Goal: Use online tool/utility: Use online tool/utility

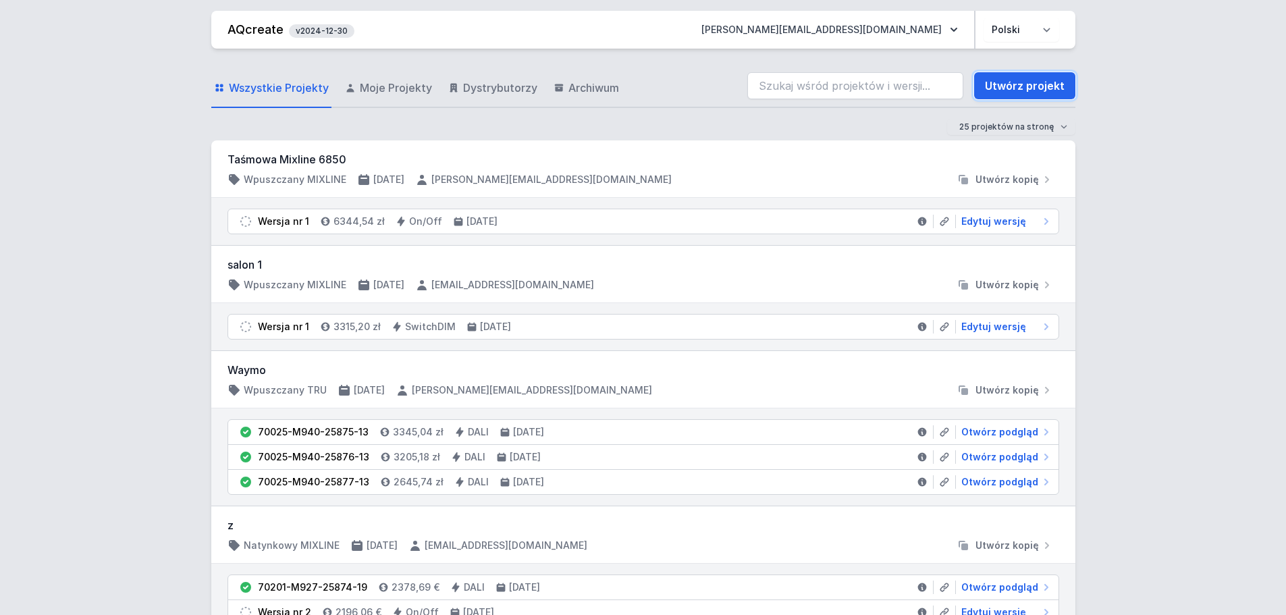
drag, startPoint x: 1018, startPoint y: 89, endPoint x: 393, endPoint y: 204, distance: 635.4
click at [1019, 88] on link "Utwórz projekt" at bounding box center [1024, 85] width 101 height 27
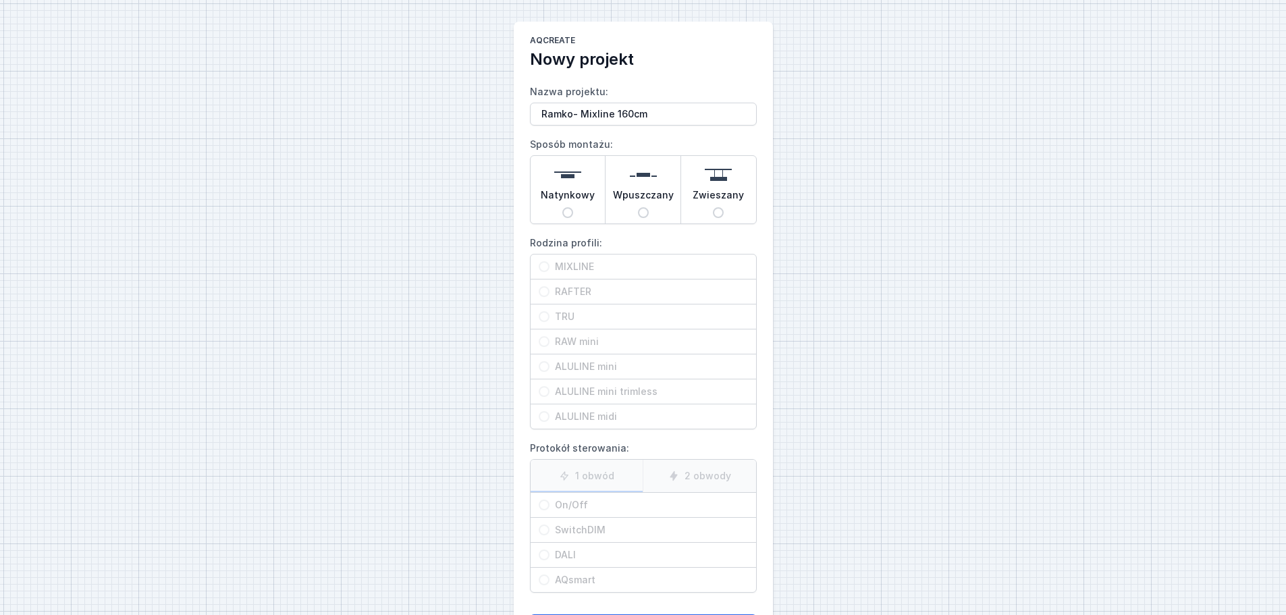
type input "Ramko- Mixline 160cm"
click at [590, 203] on span "Natynkowy" at bounding box center [568, 197] width 54 height 19
click at [573, 207] on input "Natynkowy" at bounding box center [567, 212] width 11 height 11
radio input "true"
click at [610, 256] on div "MIXLINE" at bounding box center [642, 266] width 225 height 24
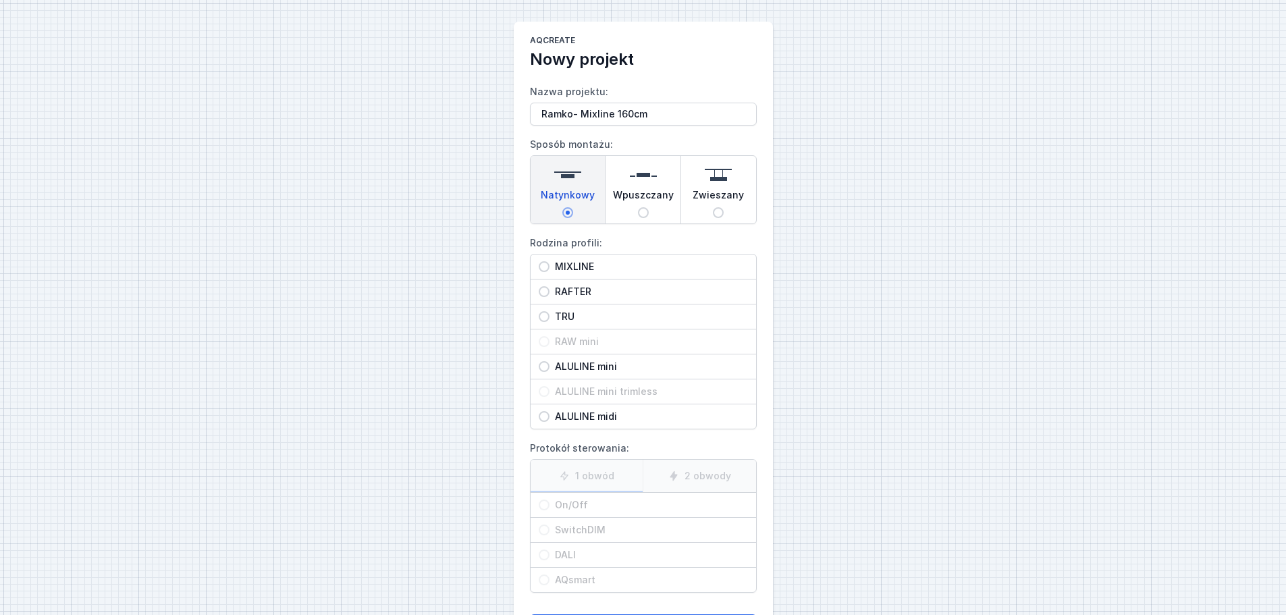
click at [549, 261] on input "MIXLINE" at bounding box center [544, 266] width 11 height 11
radio input "true"
click at [597, 503] on span "On/Off" at bounding box center [648, 504] width 198 height 13
click at [549, 503] on input "On/Off" at bounding box center [544, 504] width 11 height 11
radio input "true"
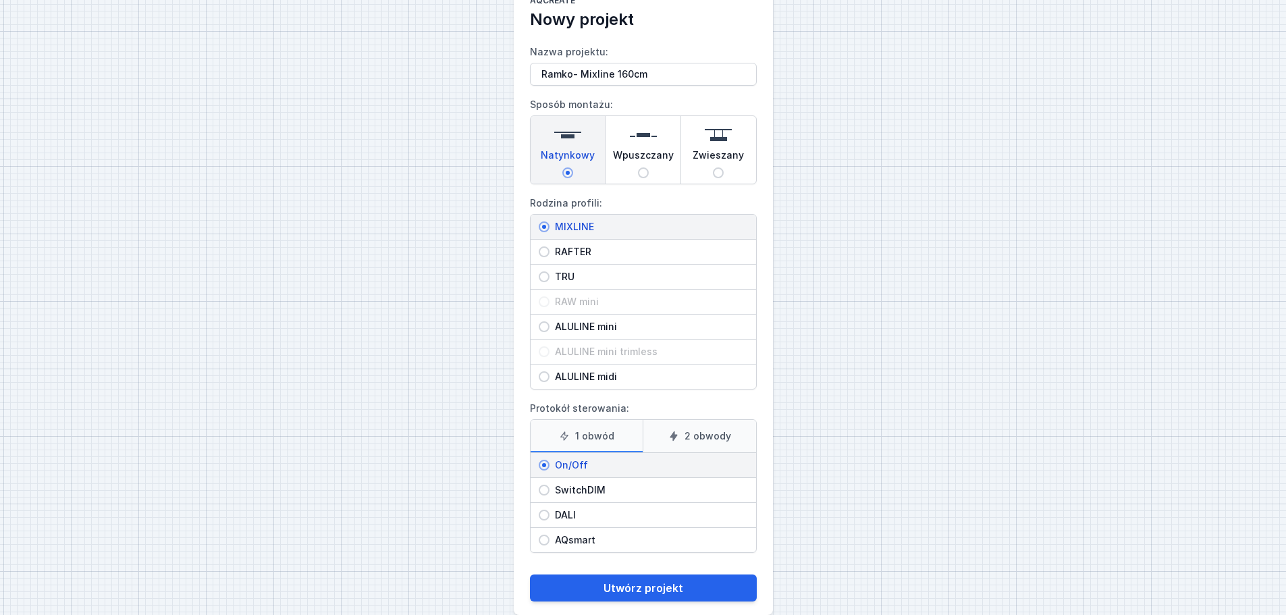
scroll to position [61, 0]
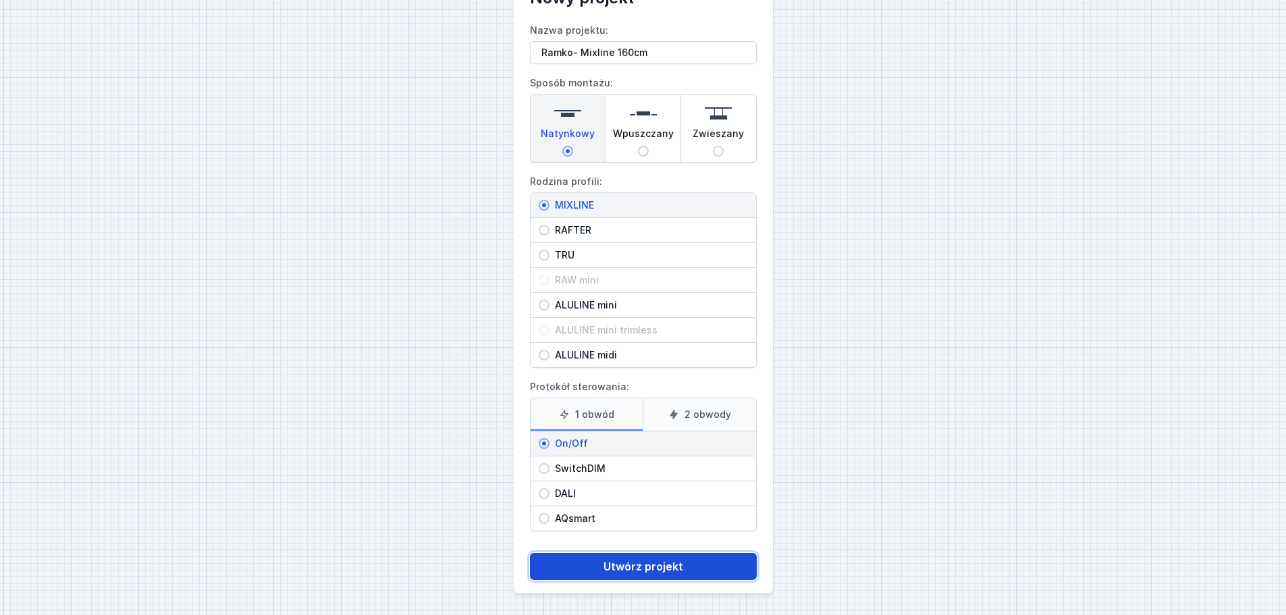
click at [644, 566] on button "Utwórz projekt" at bounding box center [643, 566] width 227 height 27
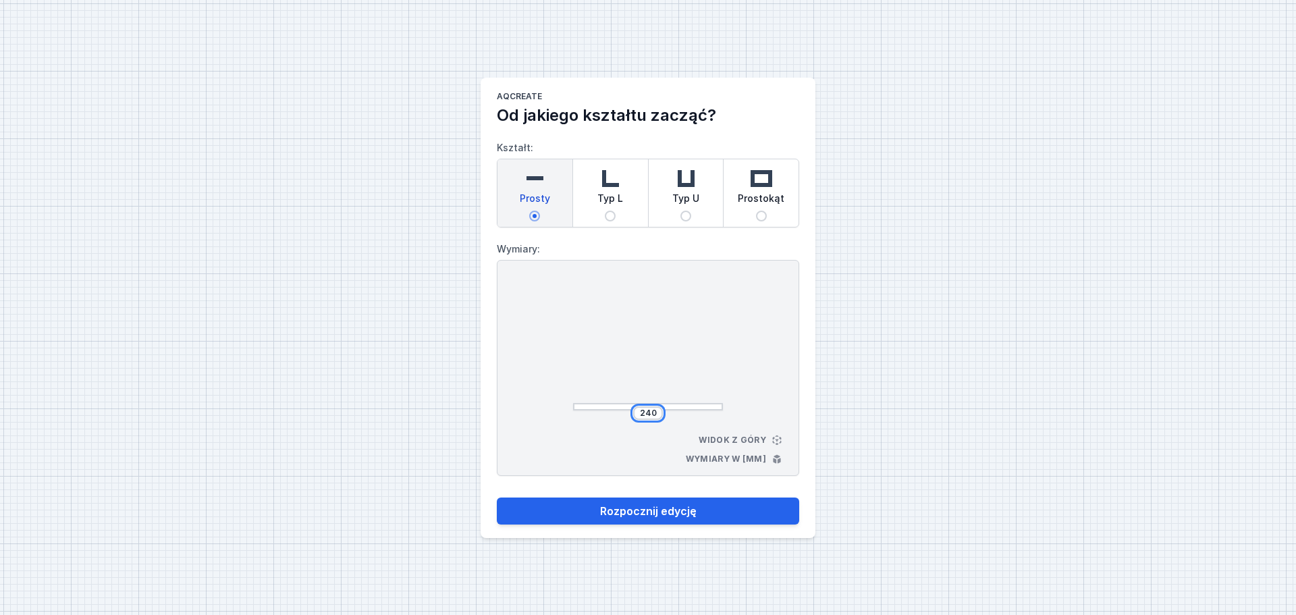
click at [640, 412] on input "240" at bounding box center [648, 413] width 22 height 11
type input "1600"
click at [657, 514] on button "Rozpocznij edycję" at bounding box center [648, 510] width 302 height 27
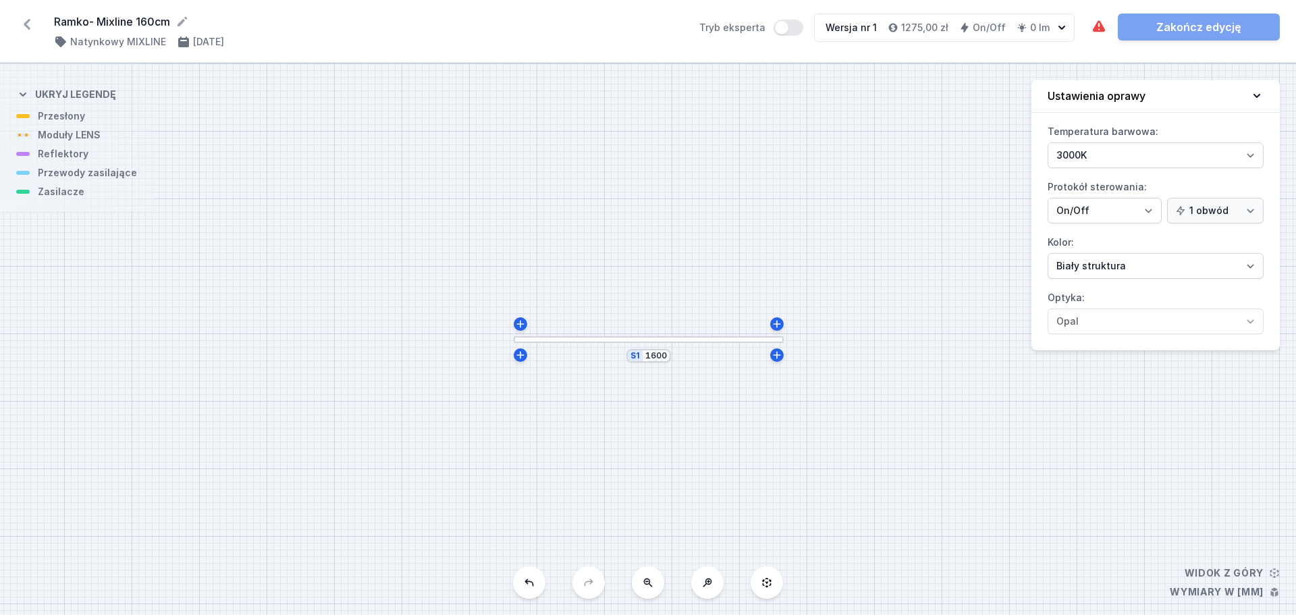
click at [669, 340] on div at bounding box center [649, 339] width 270 height 7
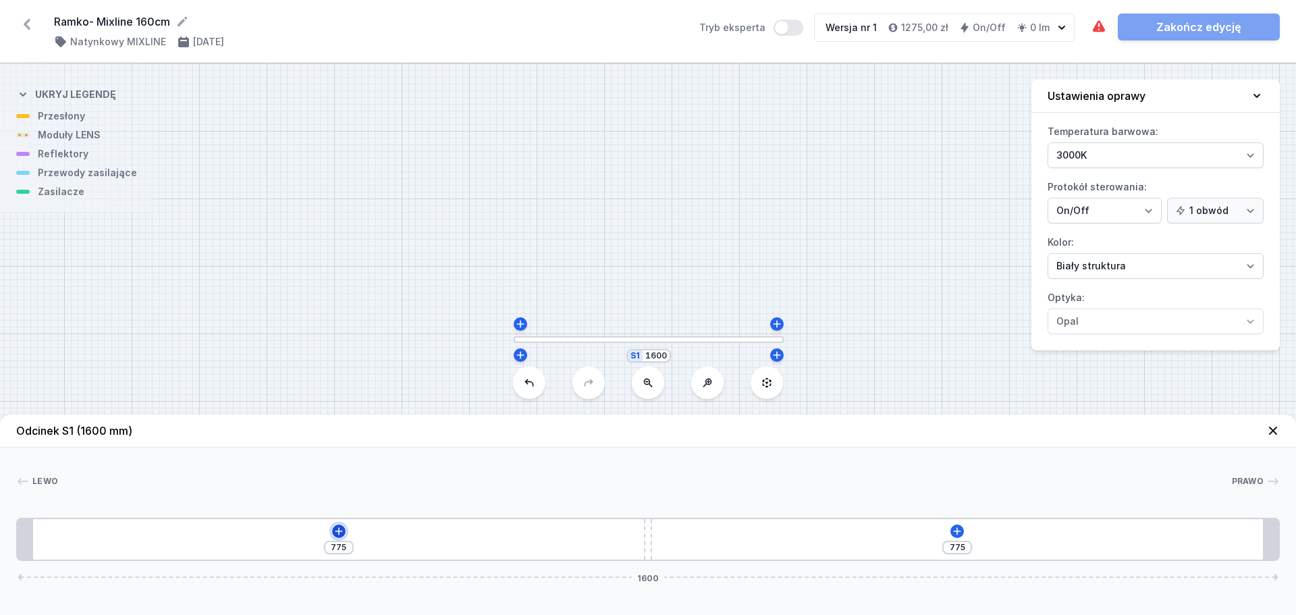
click at [336, 532] on icon at bounding box center [338, 531] width 11 height 11
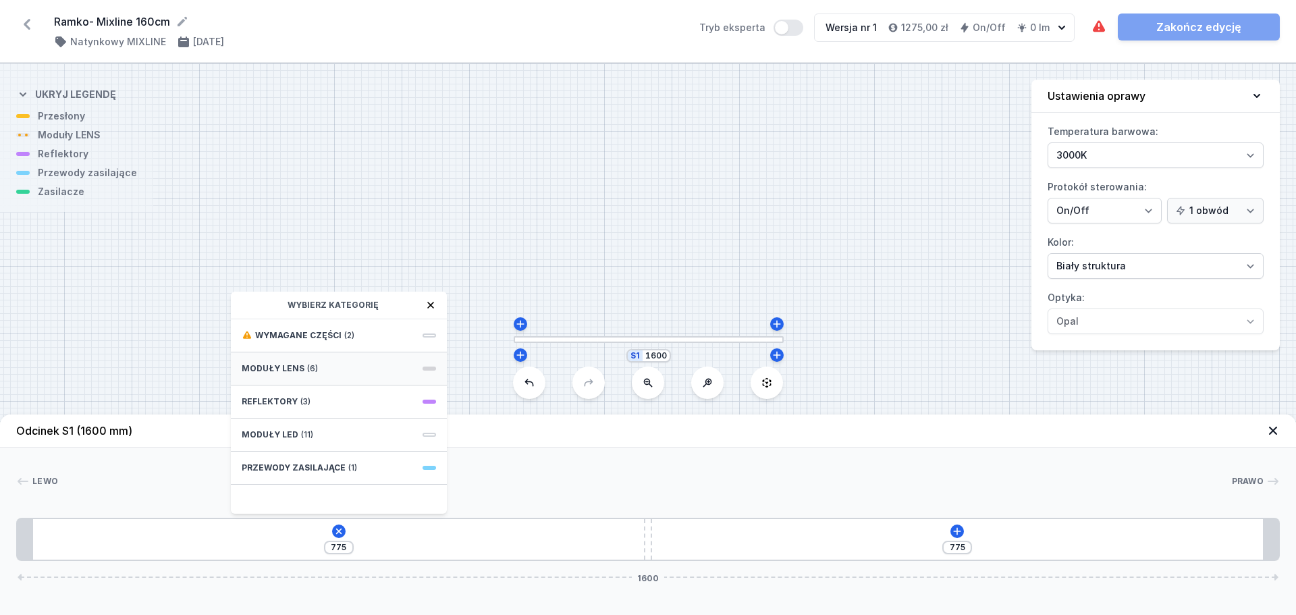
click at [312, 373] on span "(6)" at bounding box center [312, 368] width 11 height 11
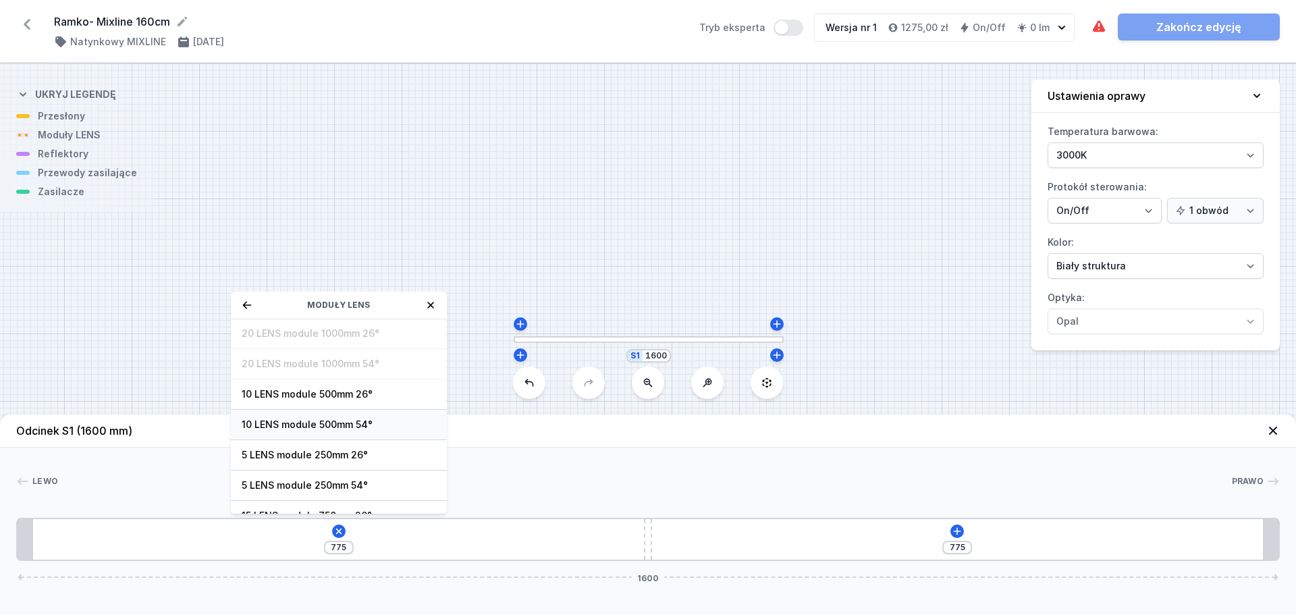
scroll to position [49, 0]
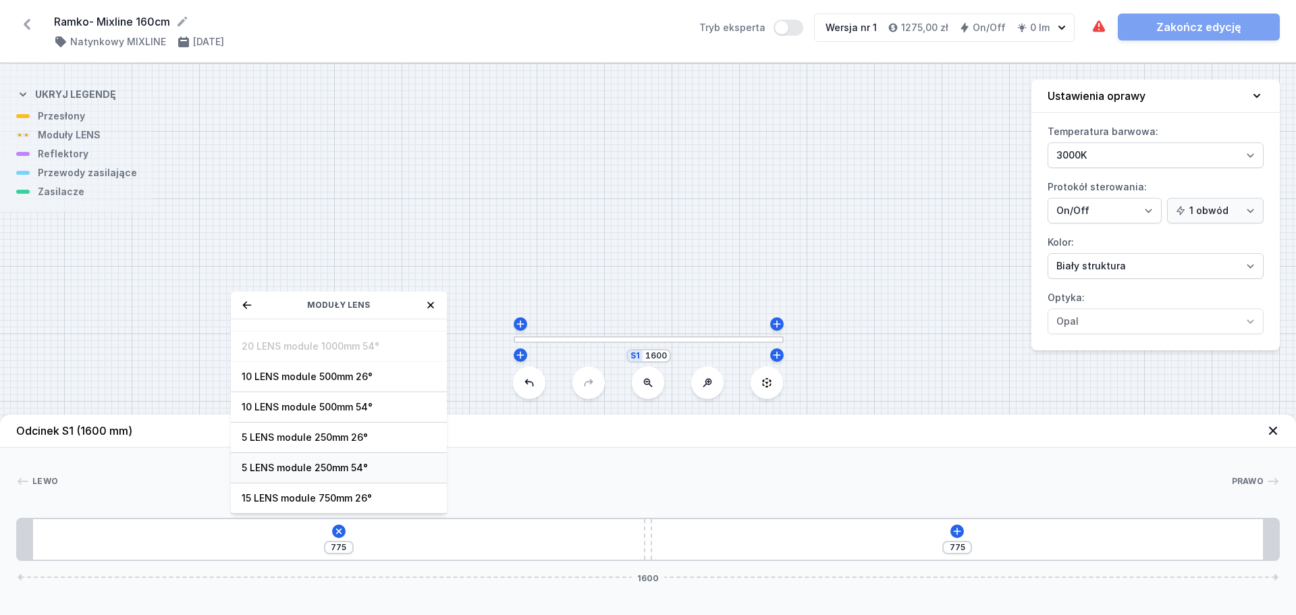
click at [331, 468] on span "5 LENS module 250mm 54°" at bounding box center [339, 467] width 194 height 13
type input "525"
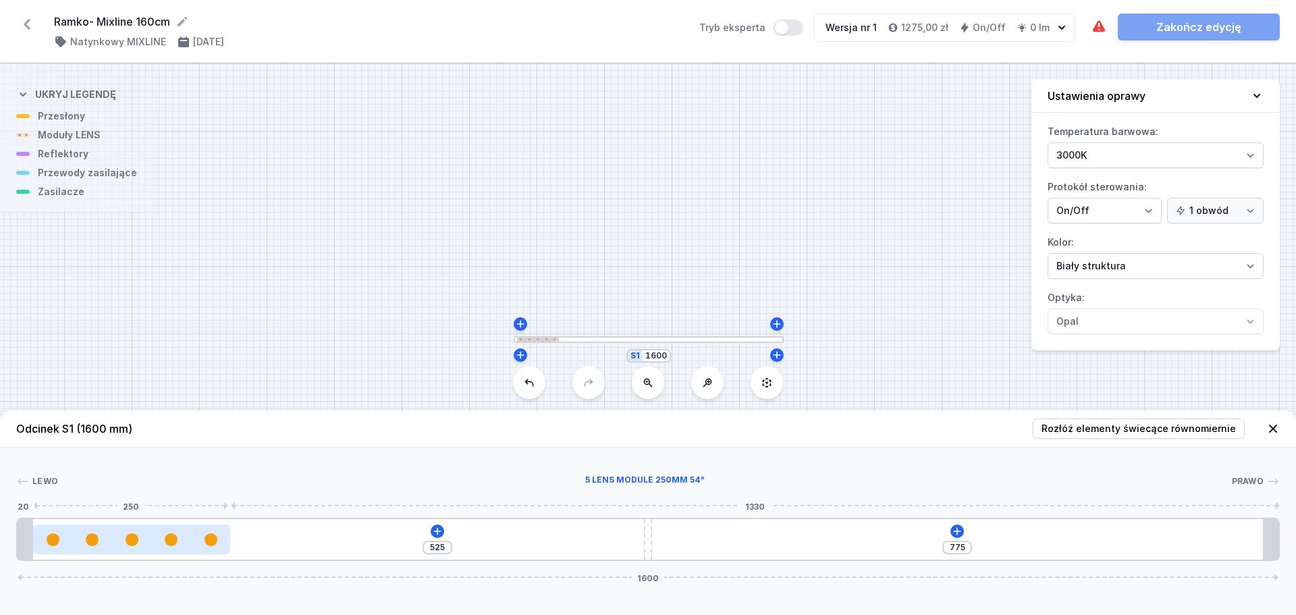
click at [171, 537] on div at bounding box center [171, 539] width 13 height 13
select select "1516"
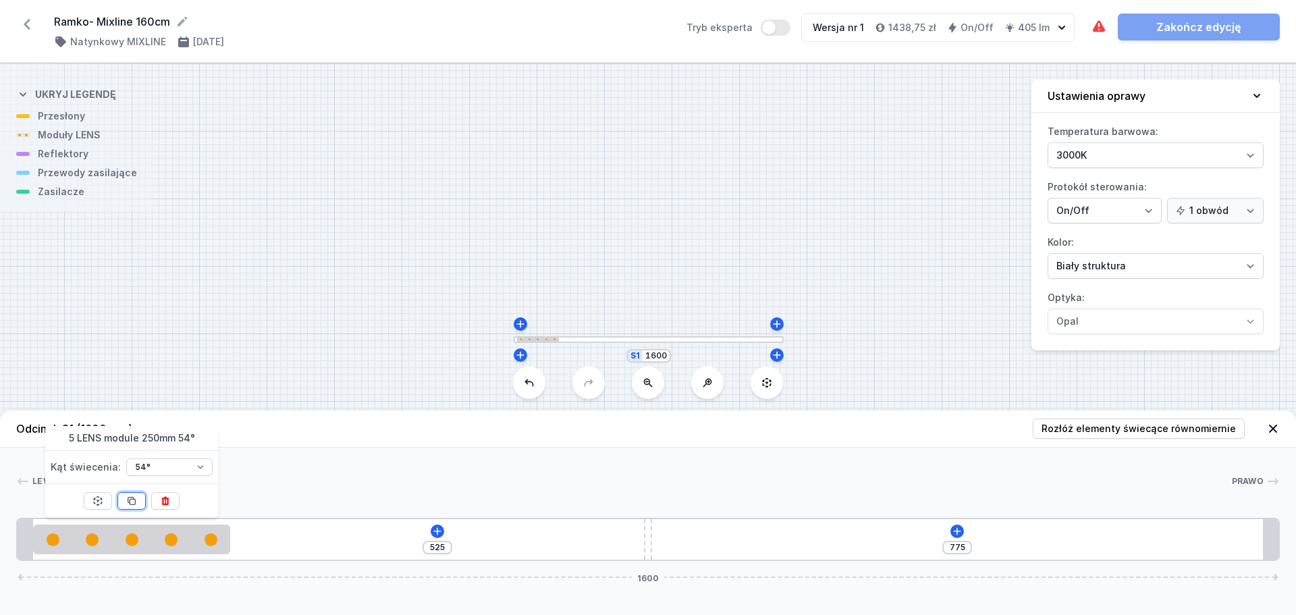
click at [134, 504] on icon at bounding box center [131, 500] width 7 height 7
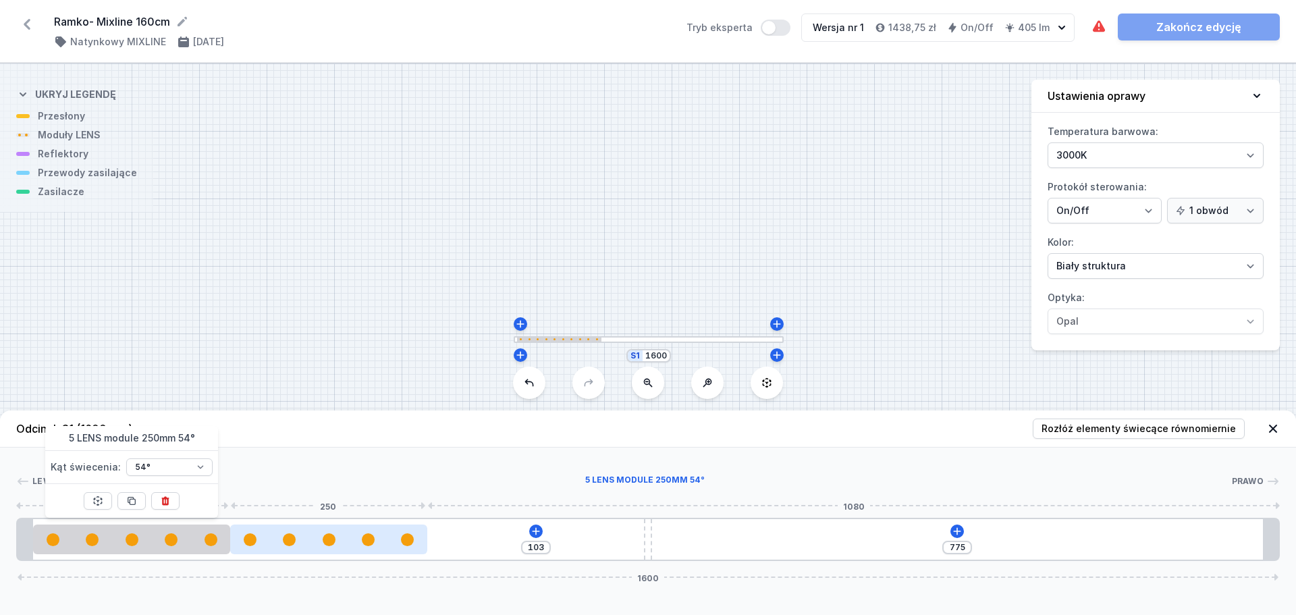
type input "60"
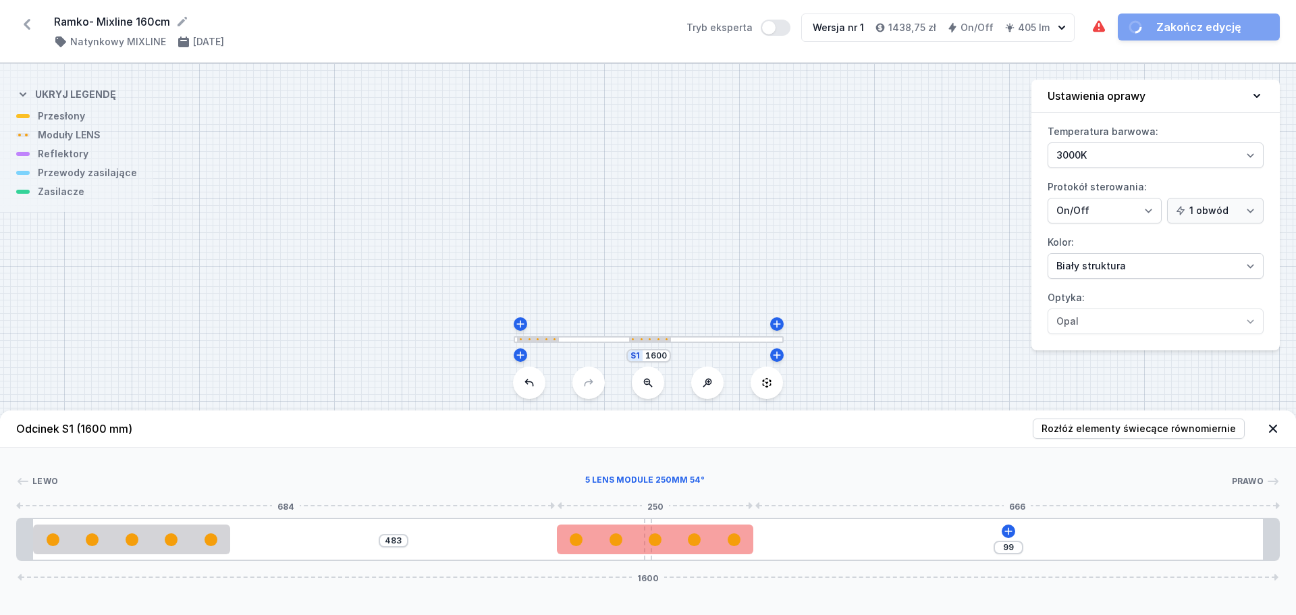
type input "54"
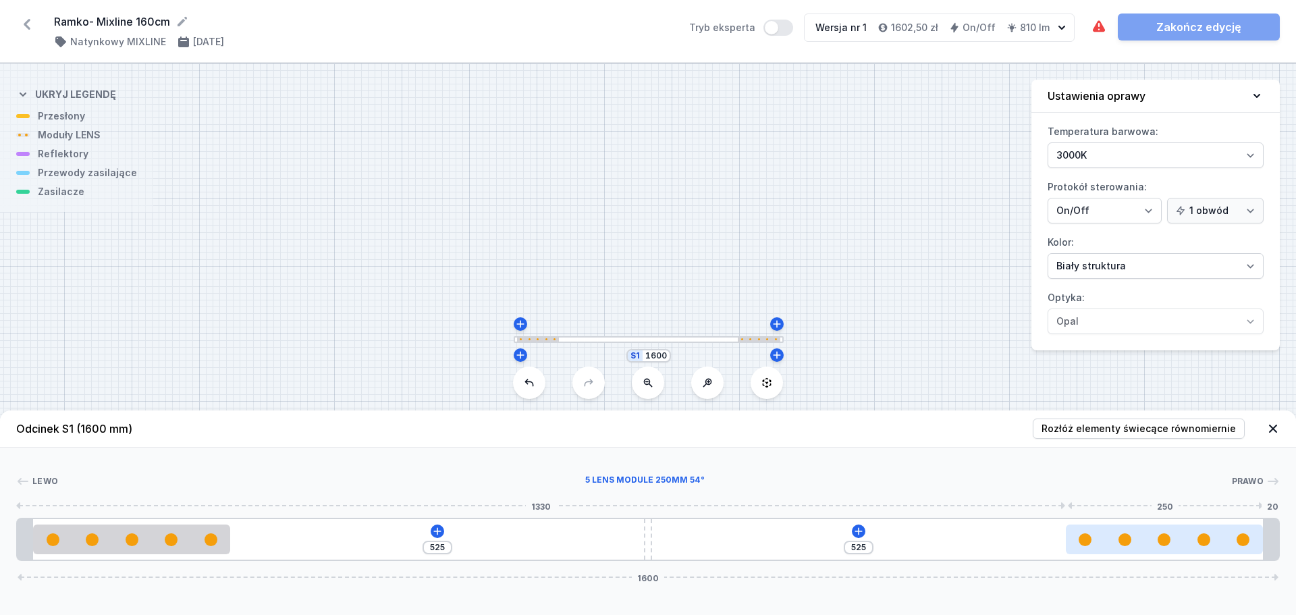
drag, startPoint x: 578, startPoint y: 545, endPoint x: 1243, endPoint y: 547, distance: 664.7
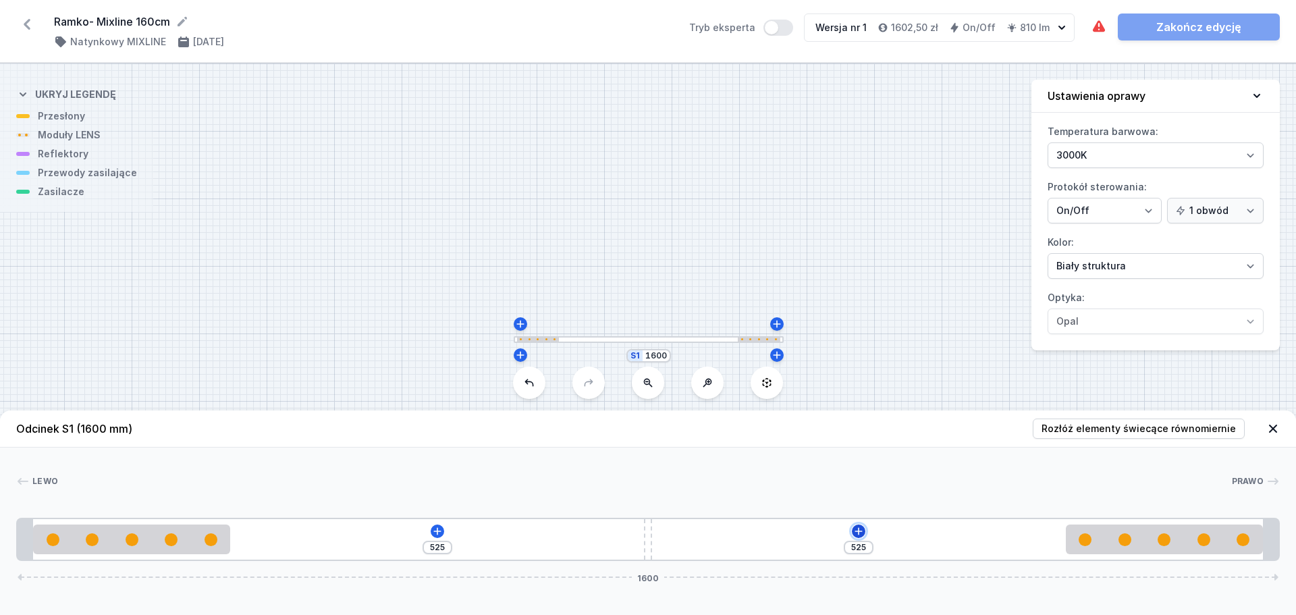
click at [858, 534] on icon at bounding box center [858, 531] width 11 height 11
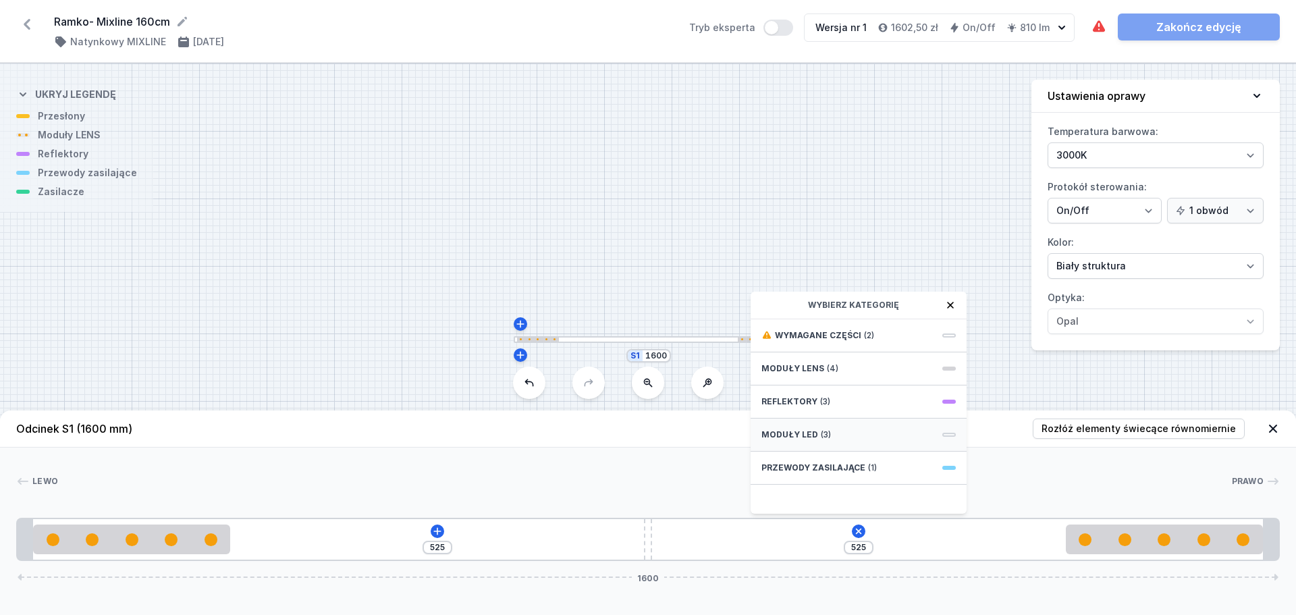
click at [834, 429] on div "Moduły LED (3)" at bounding box center [858, 434] width 216 height 33
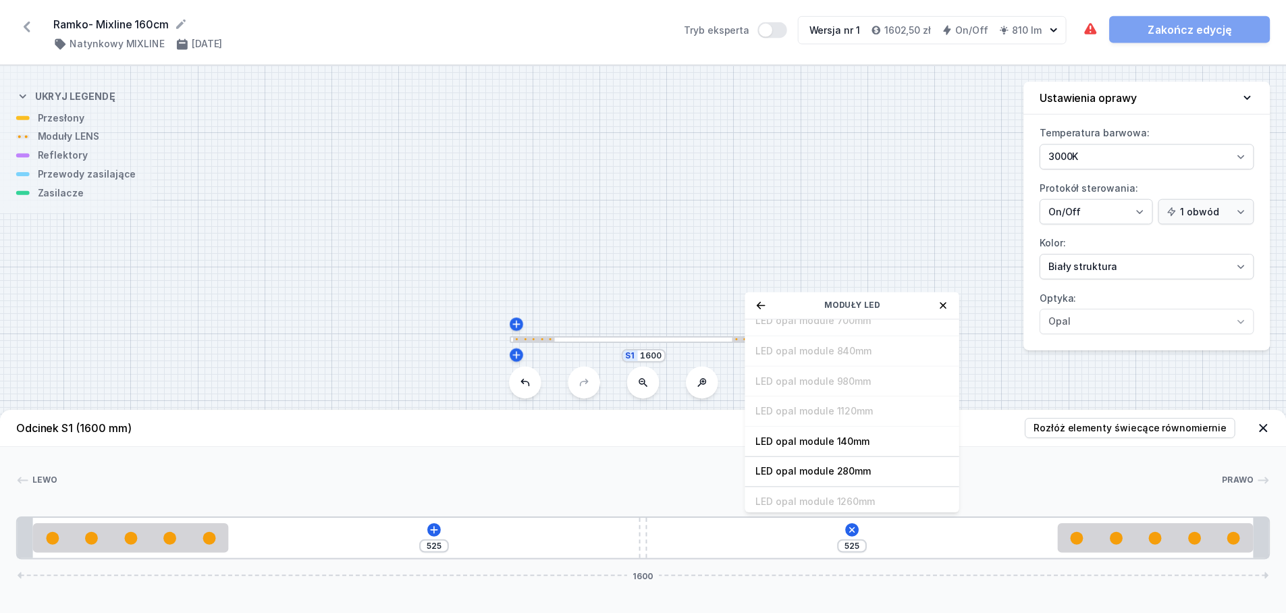
scroll to position [170, 0]
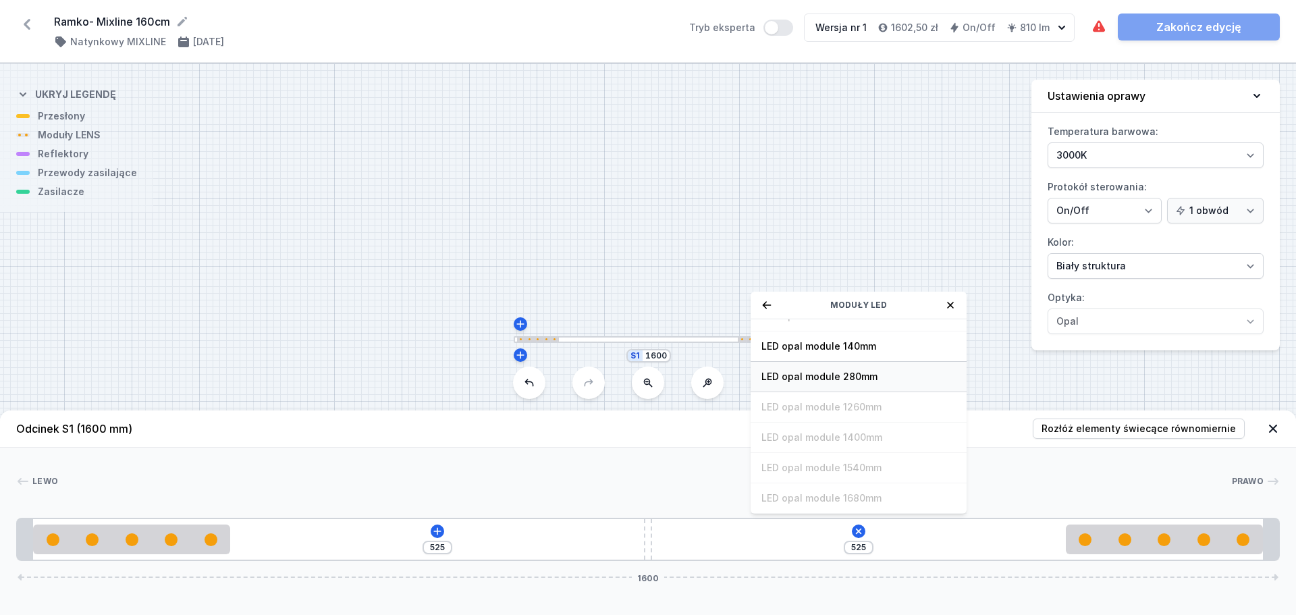
click at [847, 381] on span "LED opal module 280mm" at bounding box center [858, 376] width 194 height 13
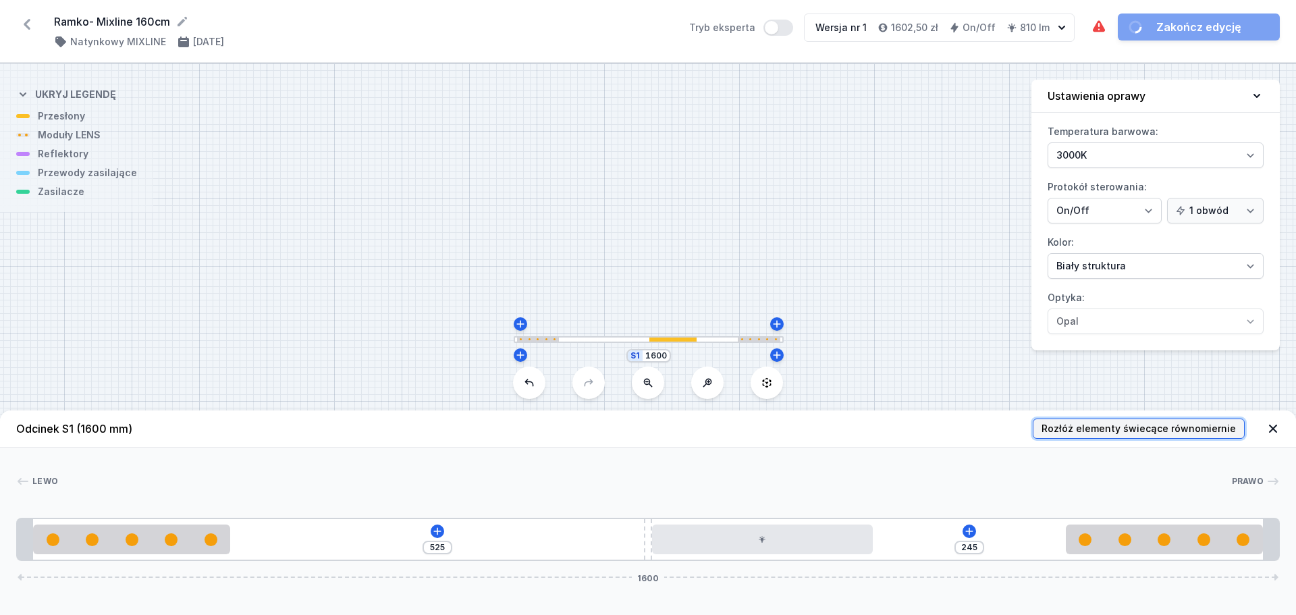
click at [1086, 431] on span "Rozłóż elementy świecące równomiernie" at bounding box center [1138, 428] width 194 height 13
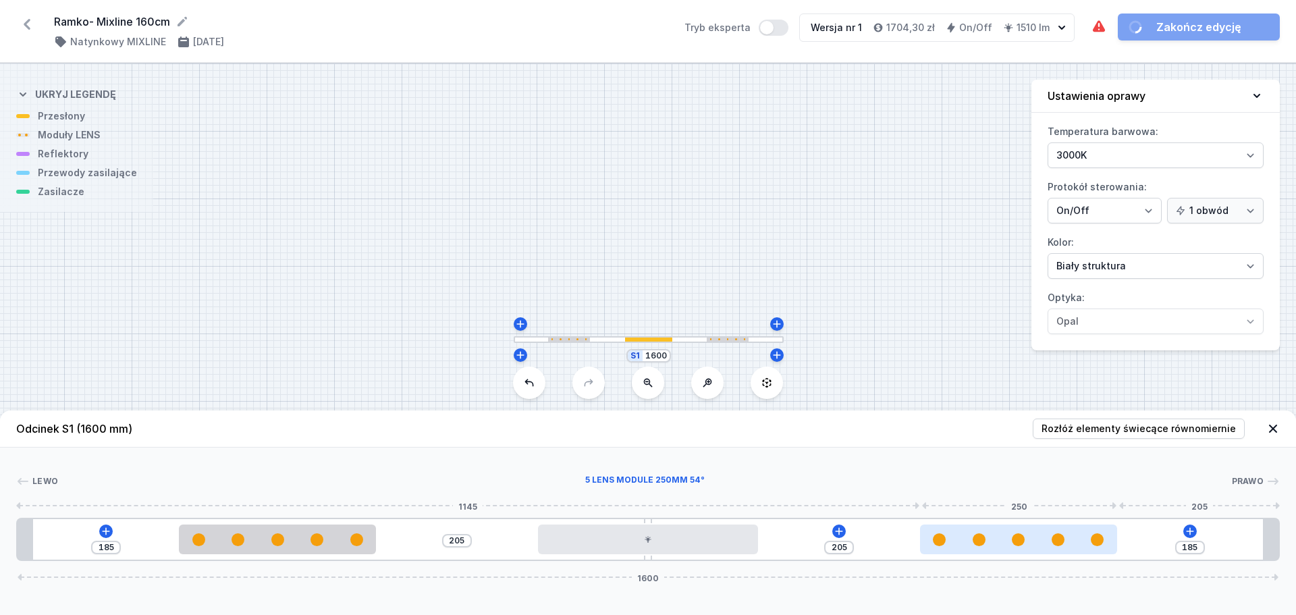
type input "196"
type input "194"
type input "200"
type input "190"
type input "208"
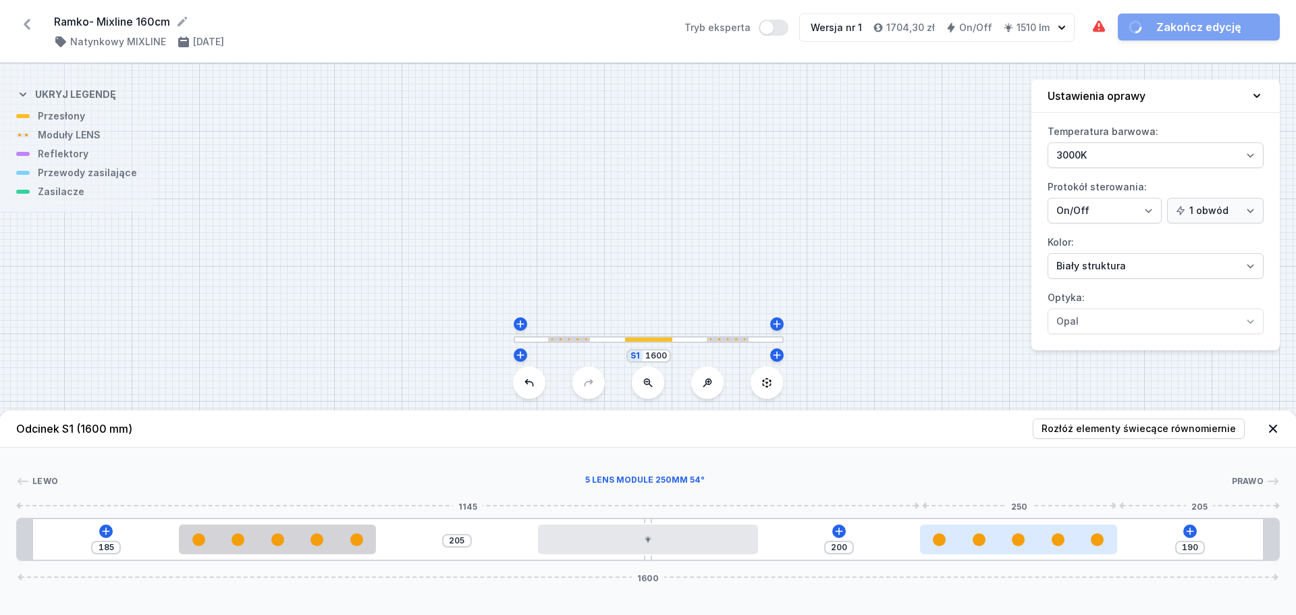
type input "182"
type input "221"
type input "169"
type input "233"
type input "157"
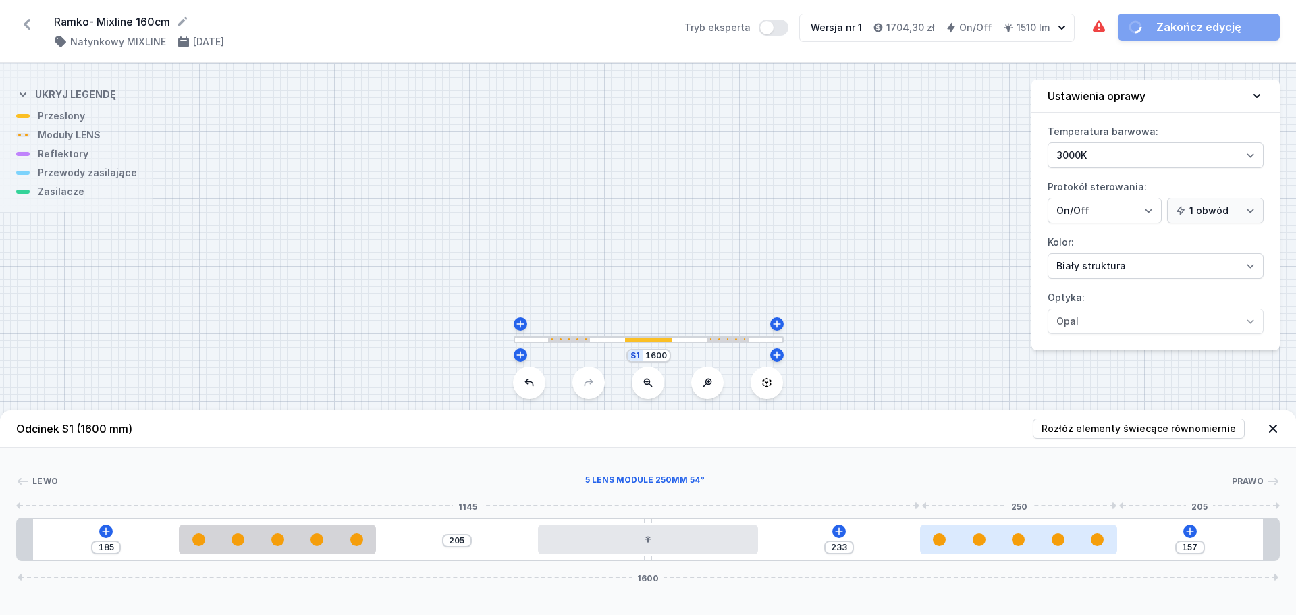
type input "246"
type input "144"
type input "254"
type input "136"
type input "261"
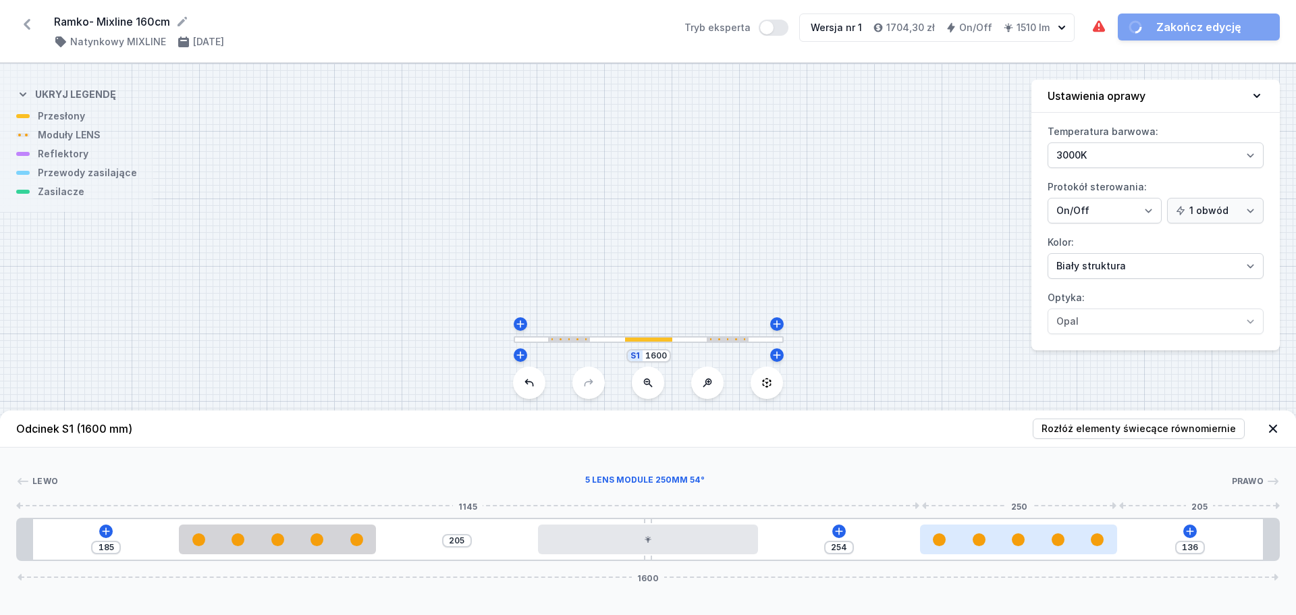
type input "129"
type input "276"
type input "114"
type input "286"
type input "104"
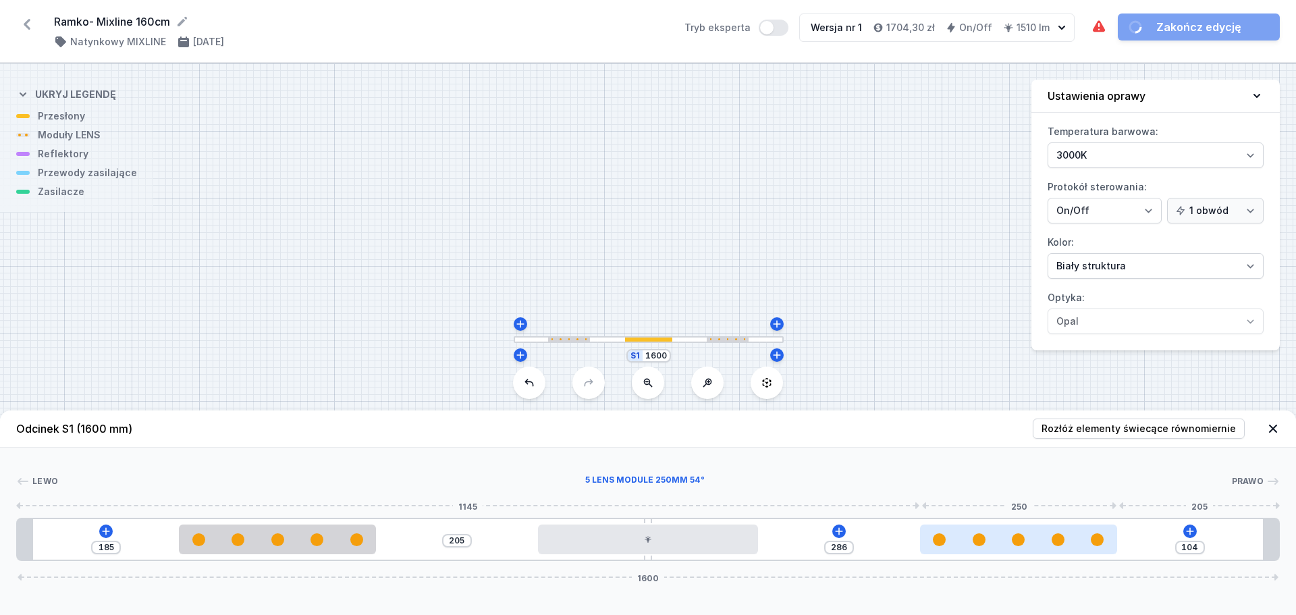
type input "301"
type input "89"
type input "317"
type input "73"
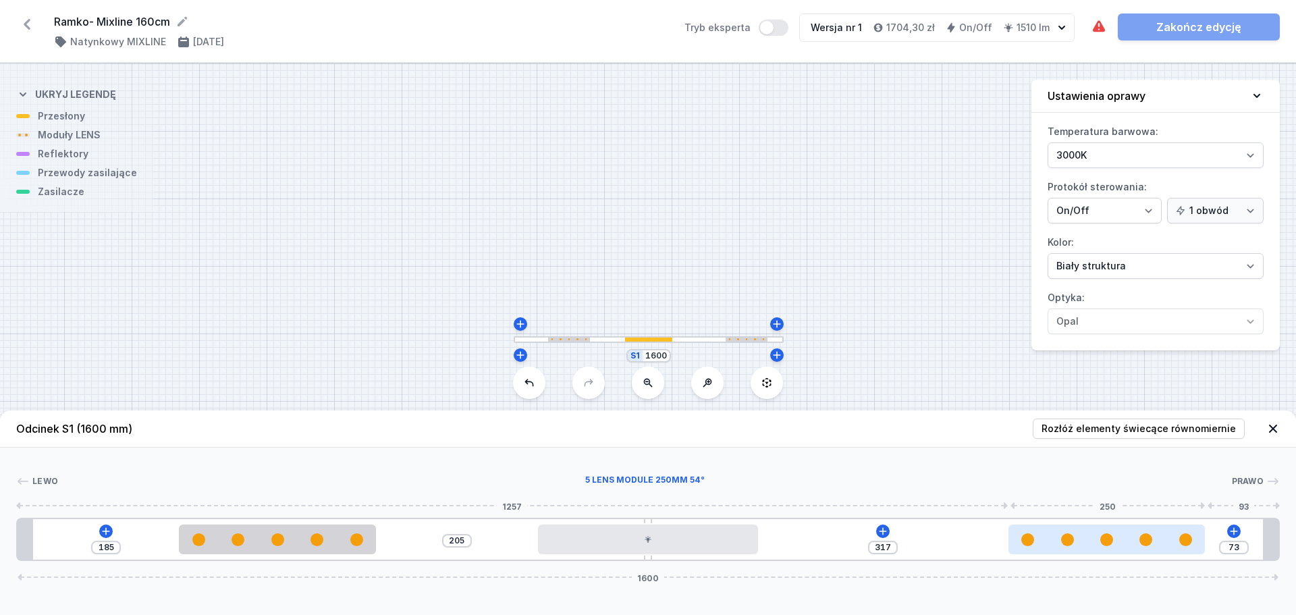
type input "390"
drag, startPoint x: 1092, startPoint y: 539, endPoint x: 1236, endPoint y: 541, distance: 144.4
click at [1236, 541] on div at bounding box center [1164, 539] width 197 height 30
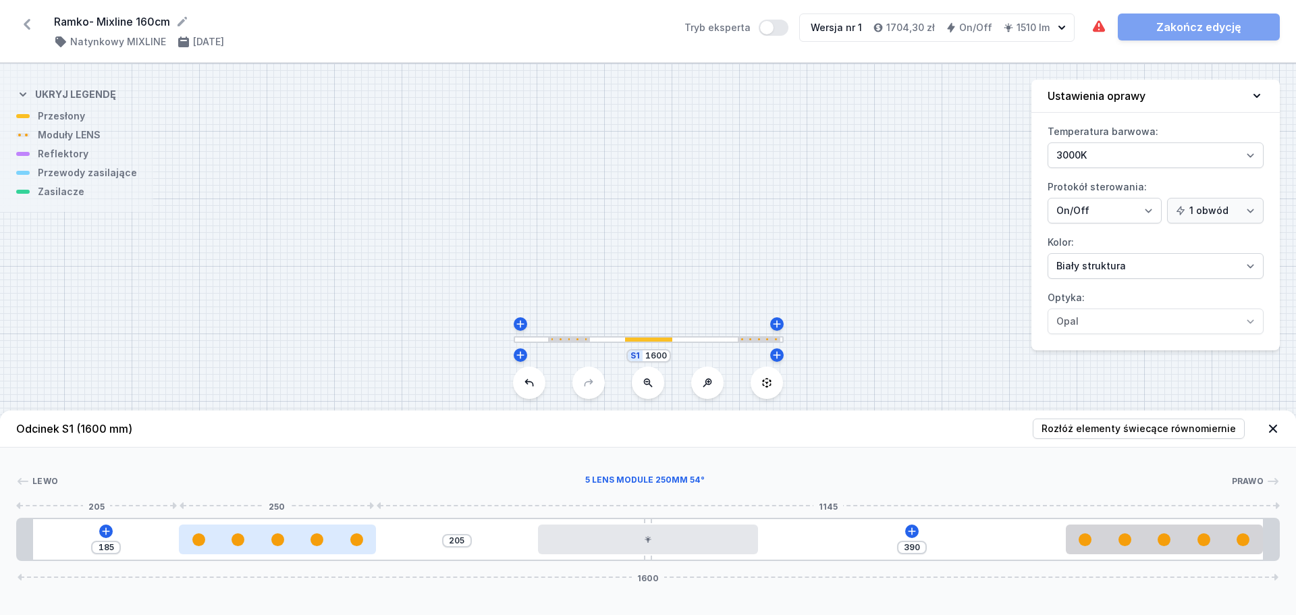
type input "198"
type input "192"
type input "196"
type input "194"
type input "192"
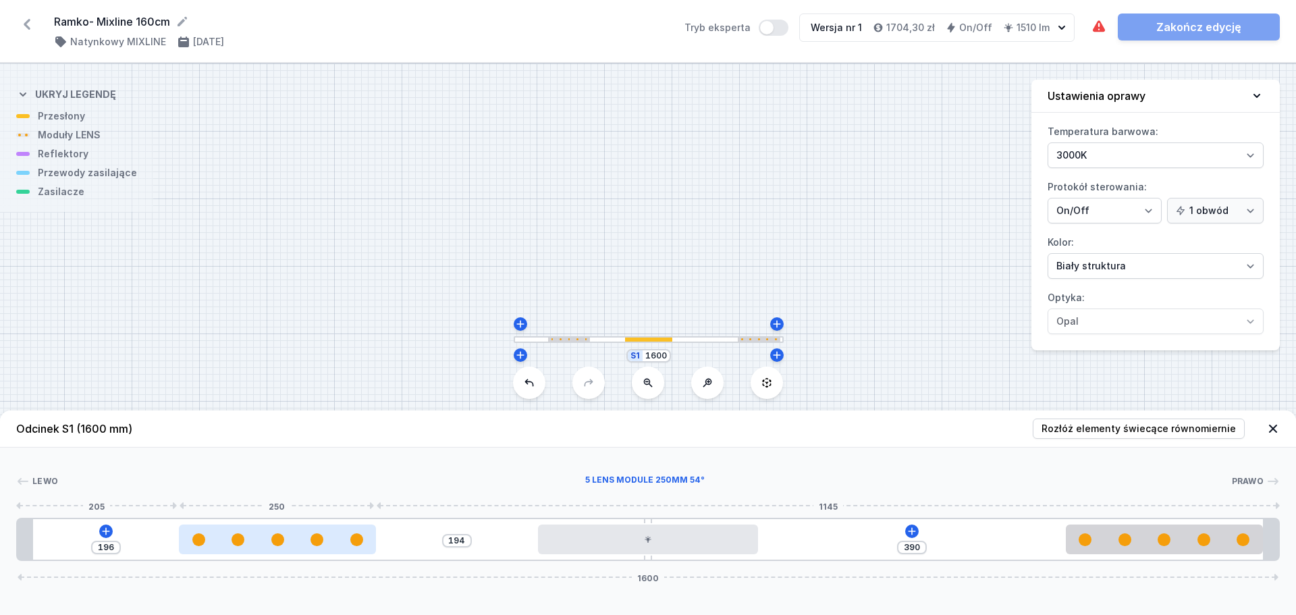
type input "198"
type input "181"
type input "209"
type input "164"
type input "226"
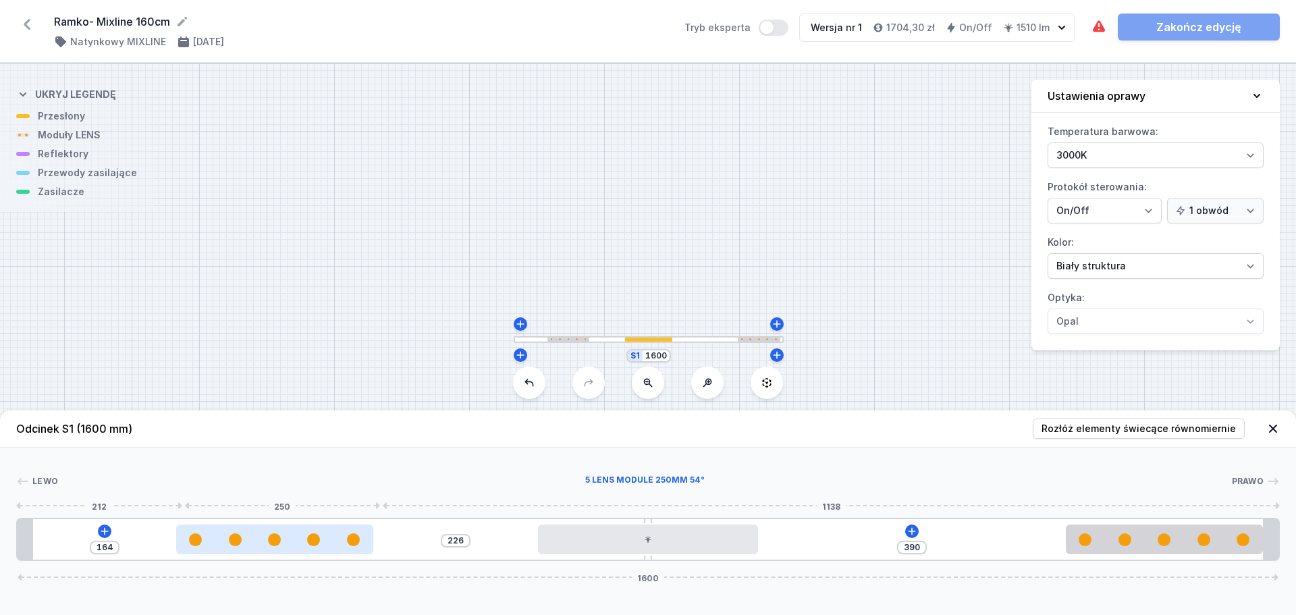
type input "142"
type input "248"
type input "114"
type input "390"
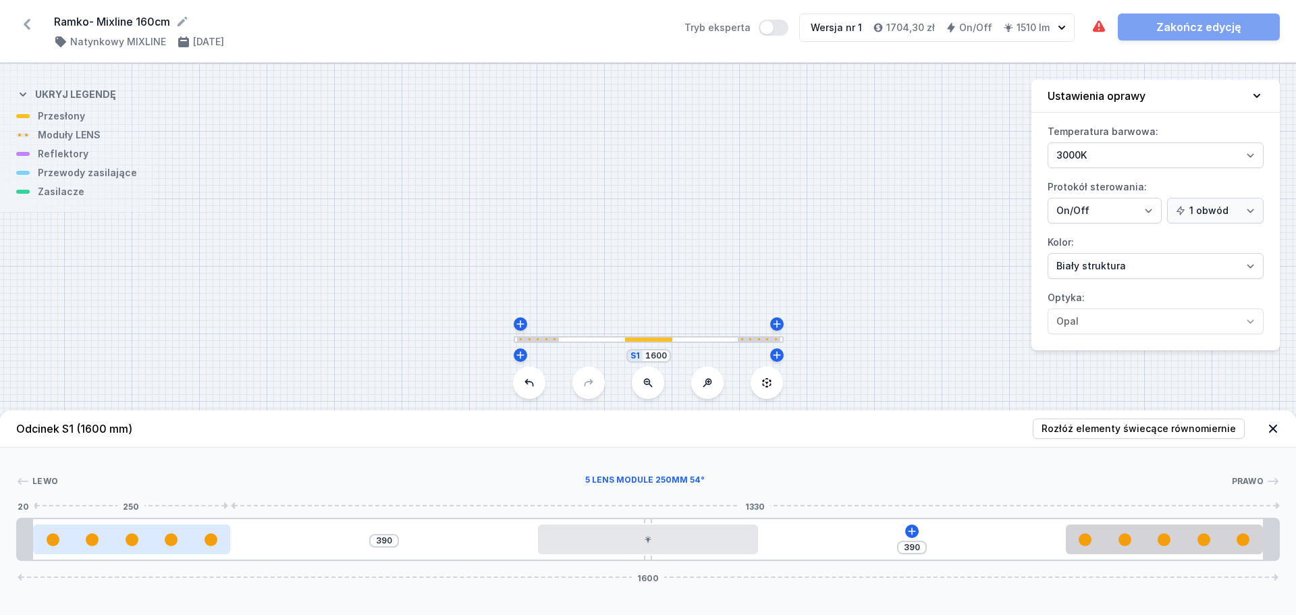
drag, startPoint x: 333, startPoint y: 535, endPoint x: 186, endPoint y: 526, distance: 147.4
click at [132, 538] on div at bounding box center [131, 539] width 197 height 13
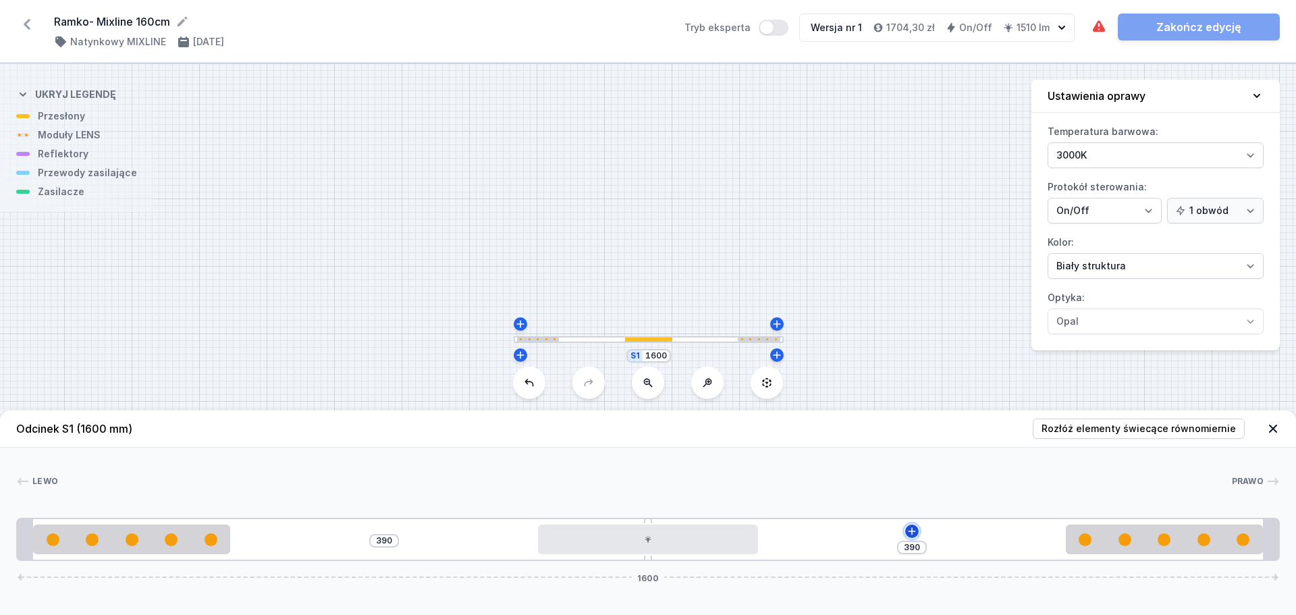
click at [916, 532] on icon at bounding box center [911, 531] width 11 height 11
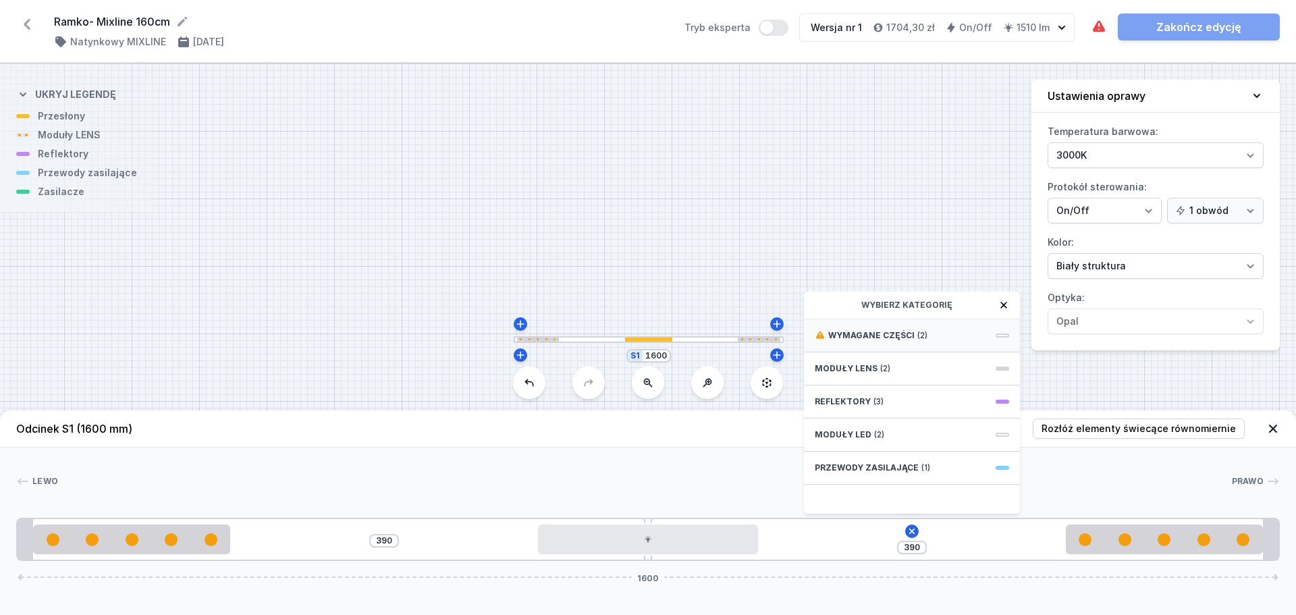
click at [907, 334] on span "Wymagane części" at bounding box center [871, 335] width 86 height 11
click at [911, 362] on span "ON/OFF Driver - up to 16W" at bounding box center [912, 364] width 194 height 13
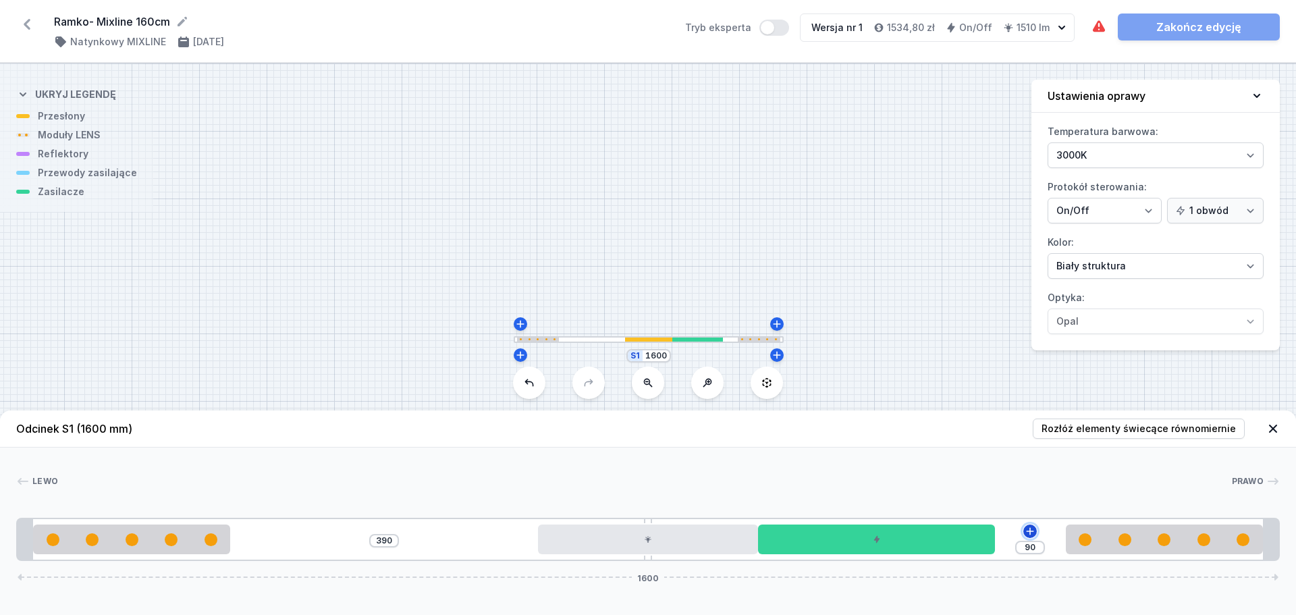
click at [1031, 526] on icon at bounding box center [1029, 531] width 11 height 11
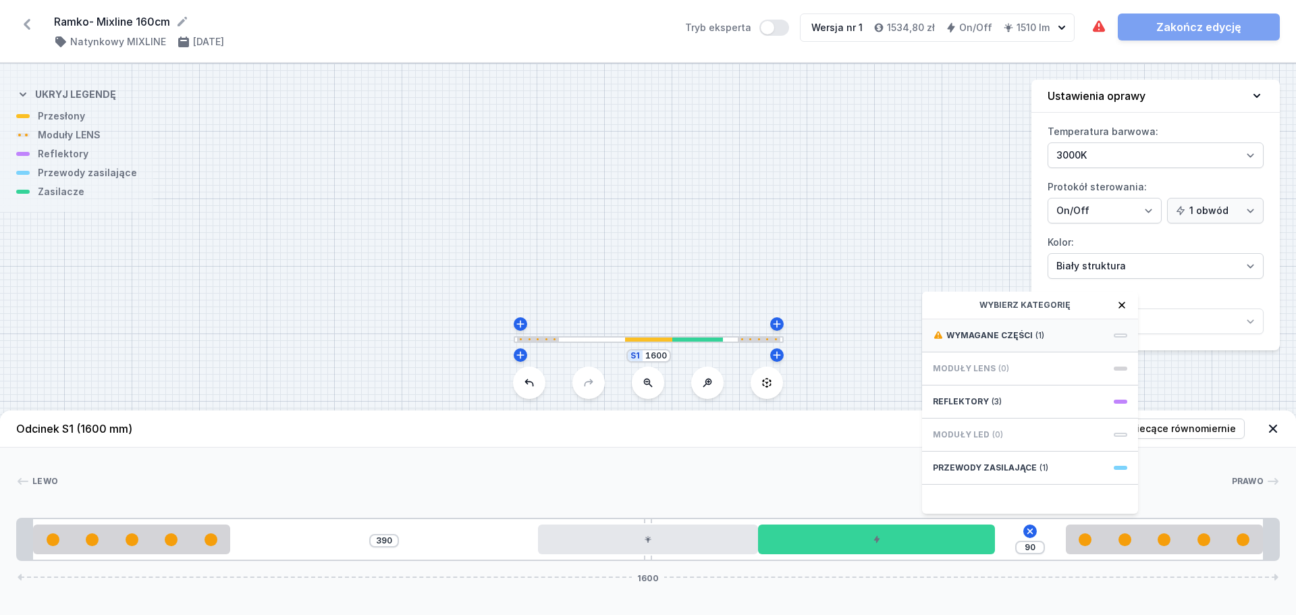
click at [1017, 336] on span "Wymagane części" at bounding box center [989, 335] width 86 height 11
click at [1032, 337] on span "Hole for power supply cable" at bounding box center [1030, 333] width 194 height 13
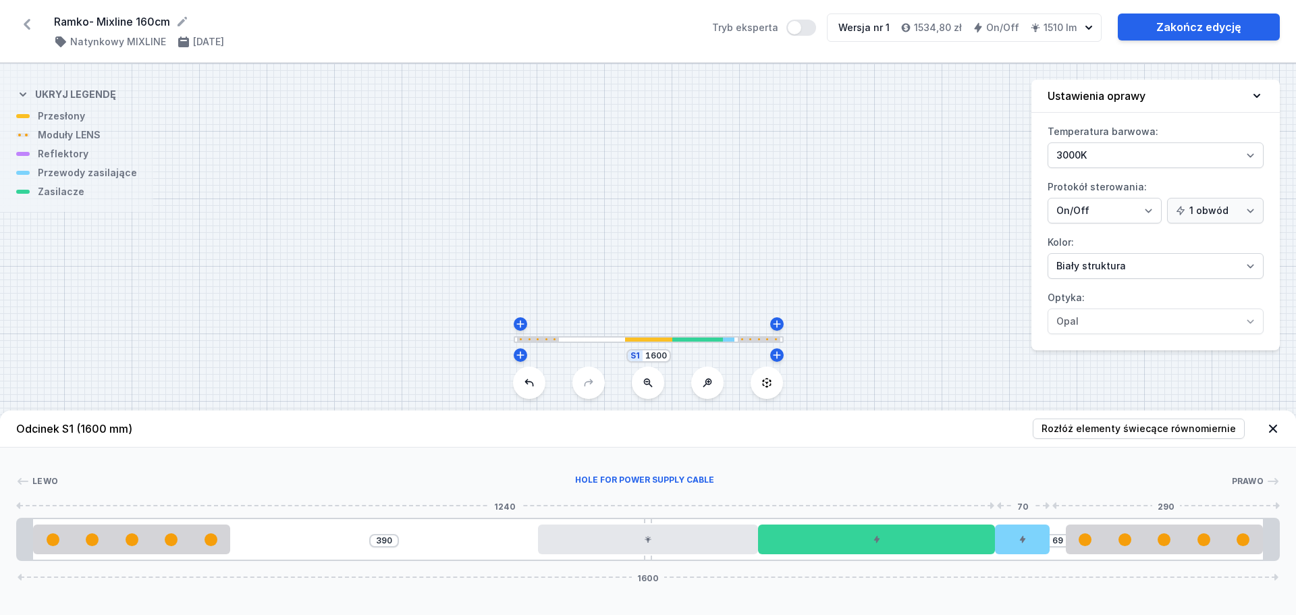
type input "90"
type input "230"
type input "90"
type input "229"
type input "91"
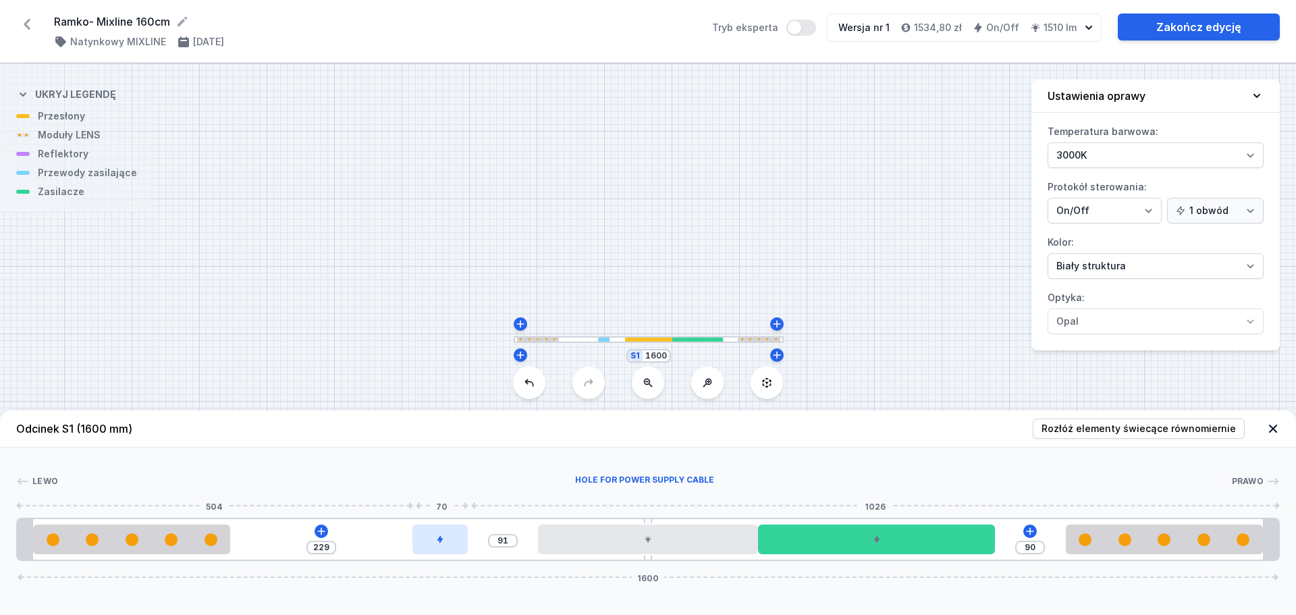
type input "228"
type input "92"
type input "226"
type input "94"
type input "225"
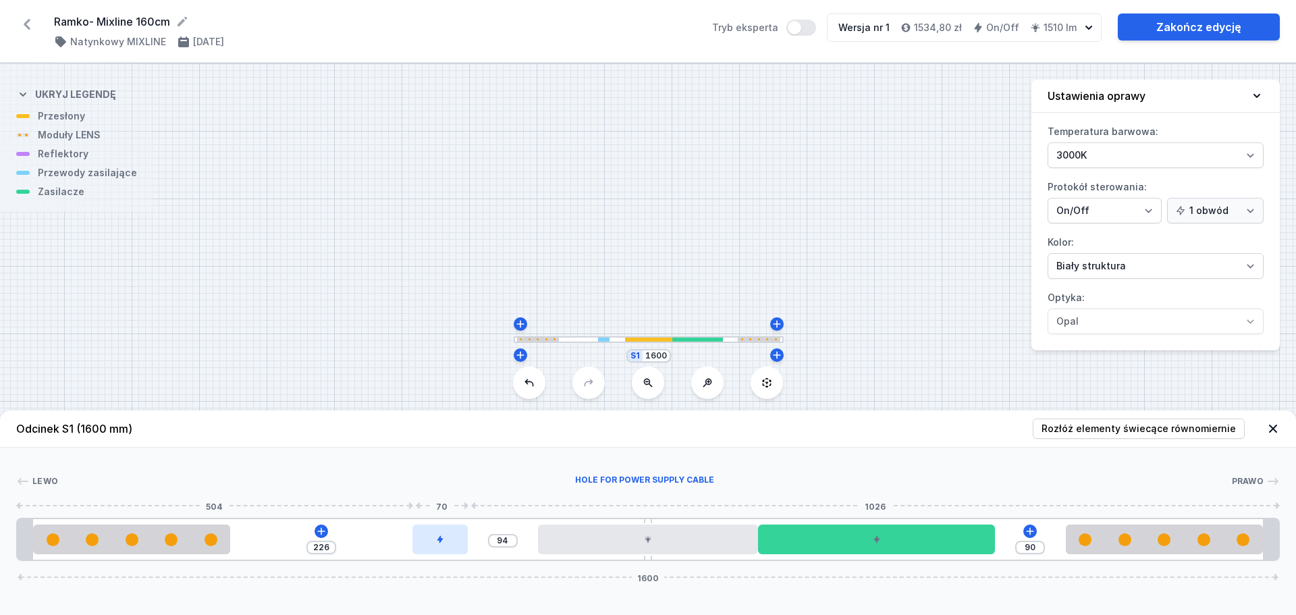
type input "95"
type input "222"
type input "98"
type input "219"
type input "101"
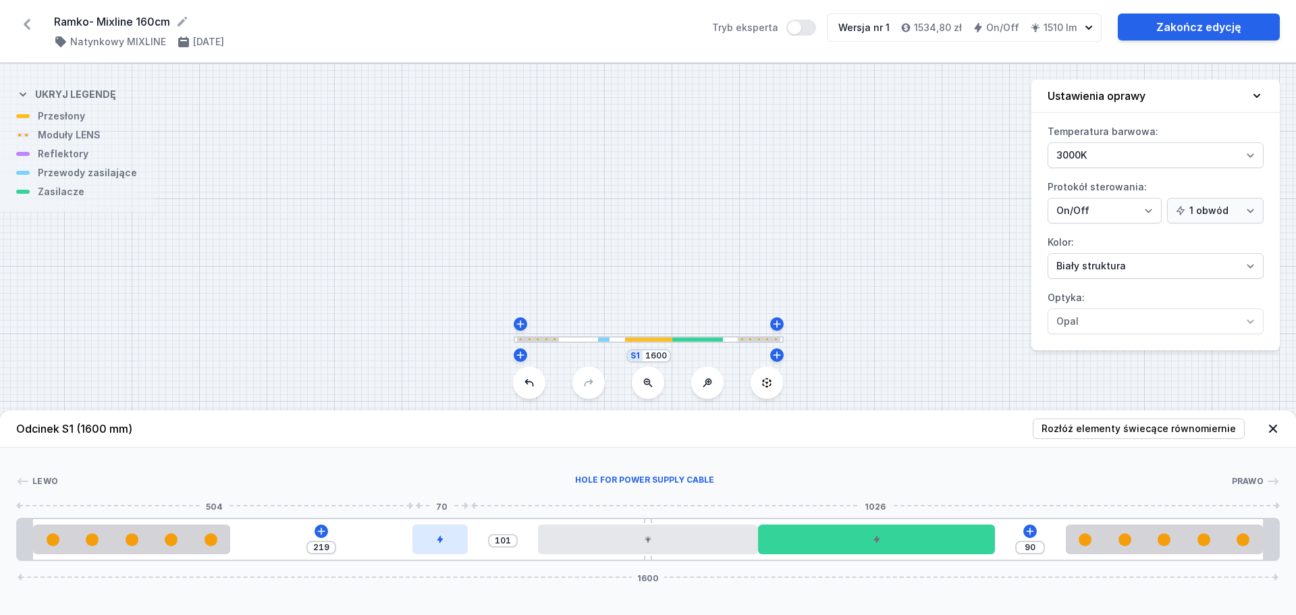
type input "216"
type input "104"
type input "214"
type input "106"
type input "212"
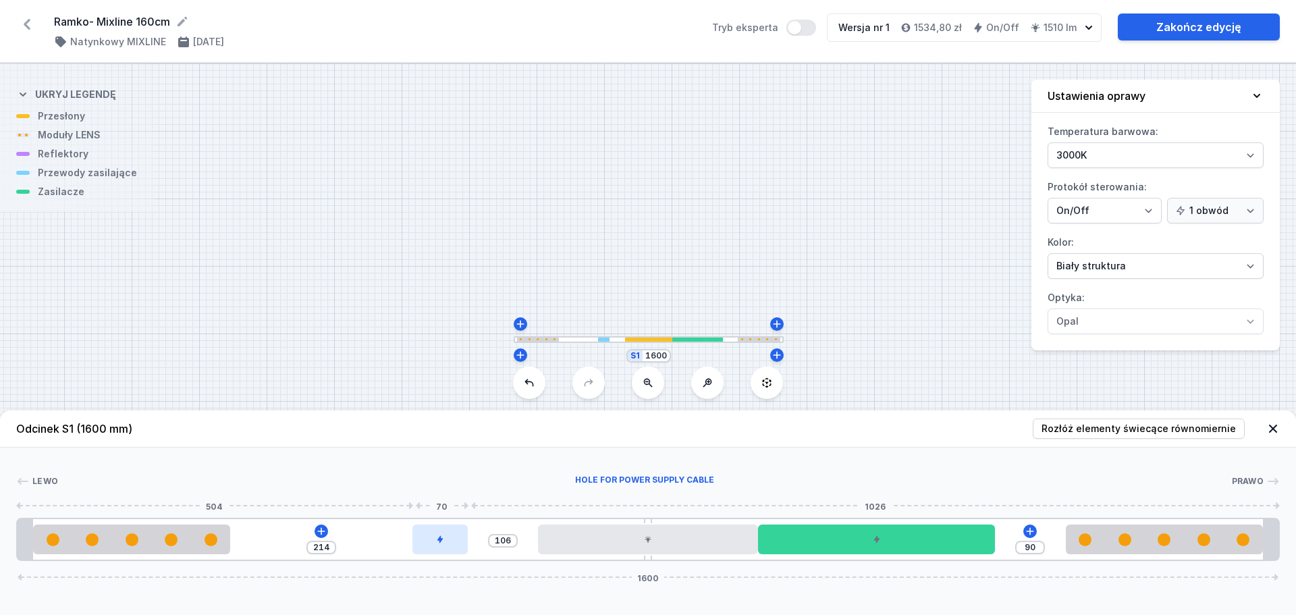
type input "108"
type input "211"
type input "109"
type input "209"
type input "111"
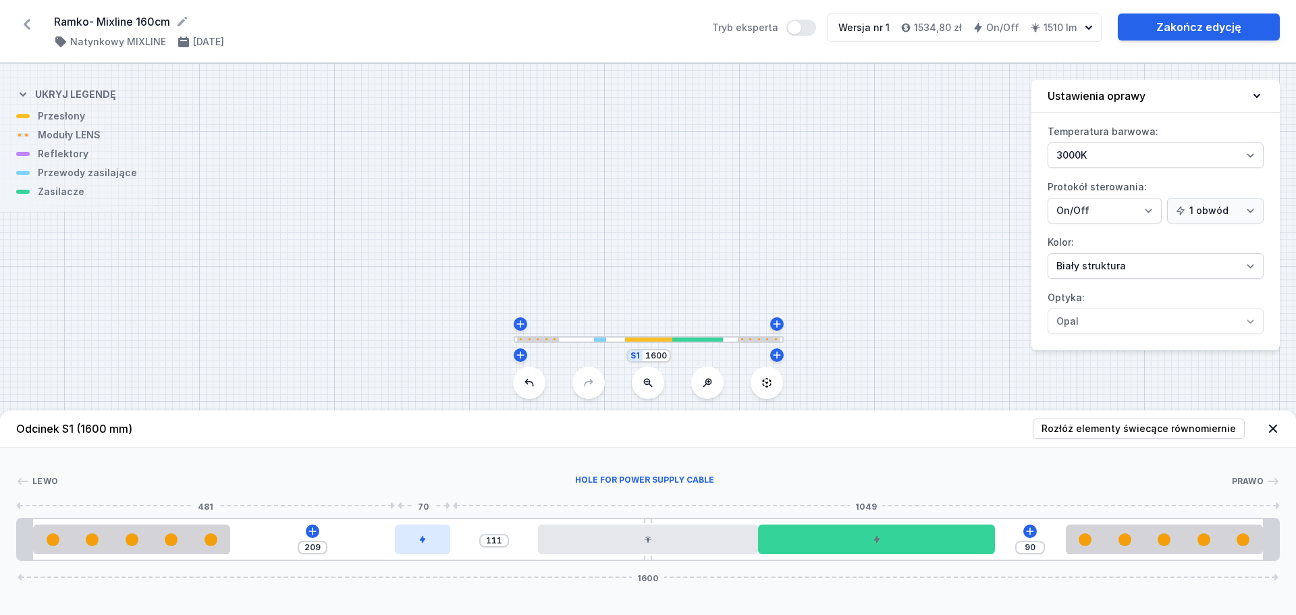
type input "208"
type input "112"
type input "207"
type input "113"
type input "206"
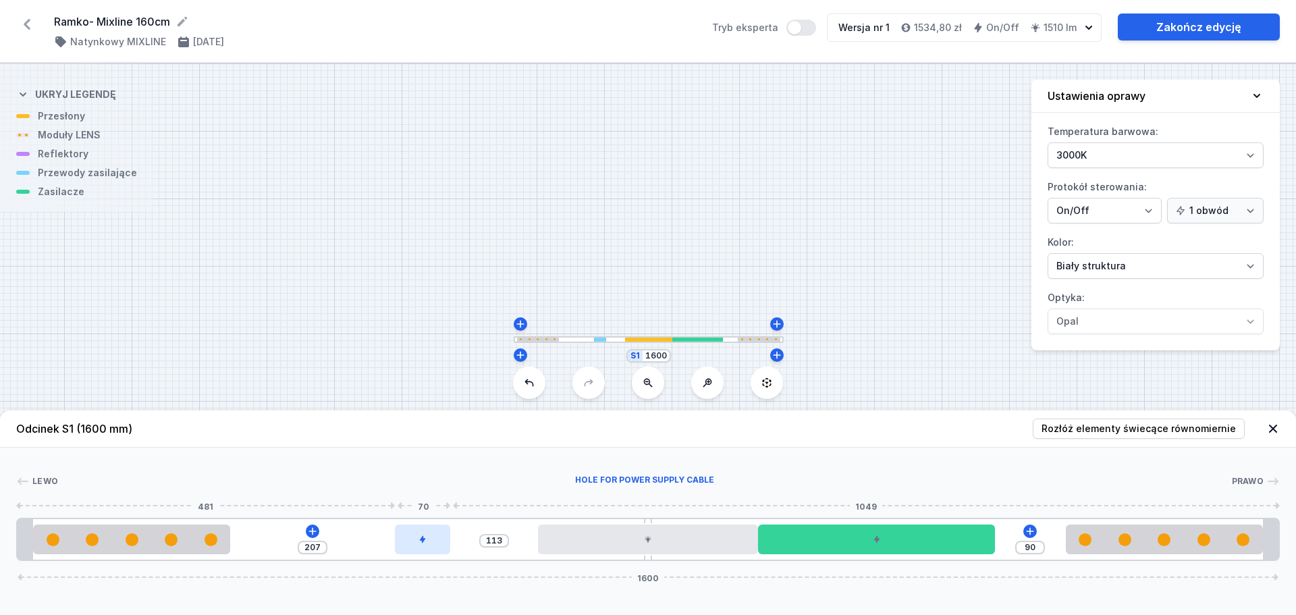
type input "114"
type input "209"
type input "111"
type input "210"
type input "110"
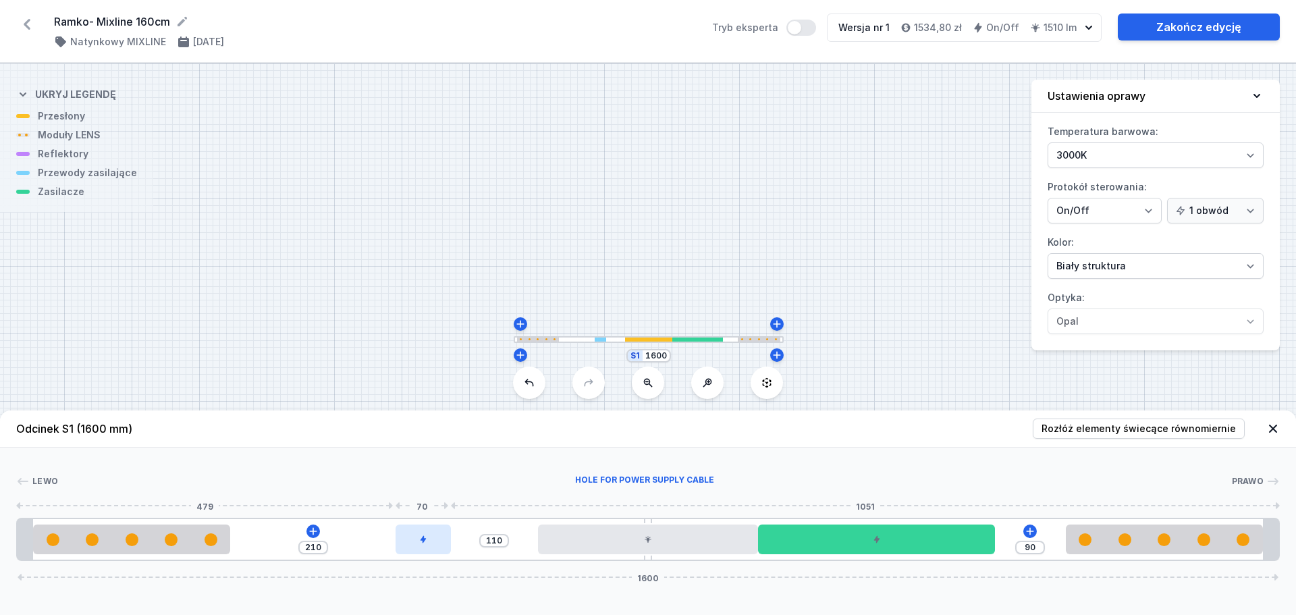
type input "212"
type input "108"
type input "216"
type input "104"
type input "219"
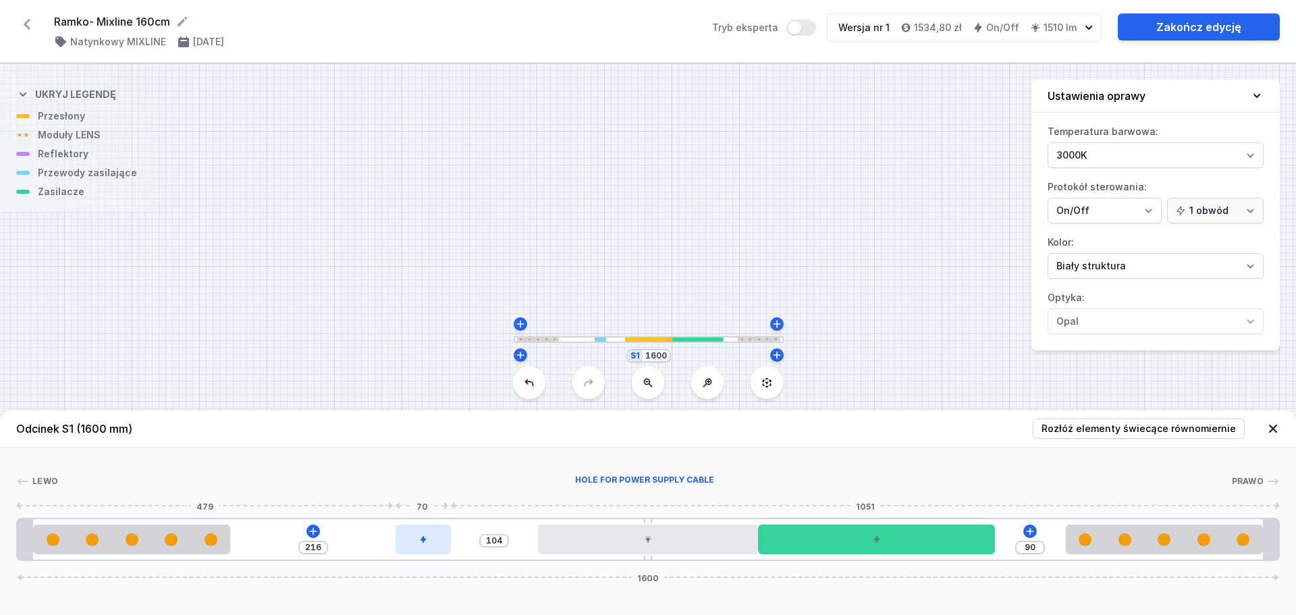
type input "101"
type input "221"
type input "99"
type input "223"
type input "97"
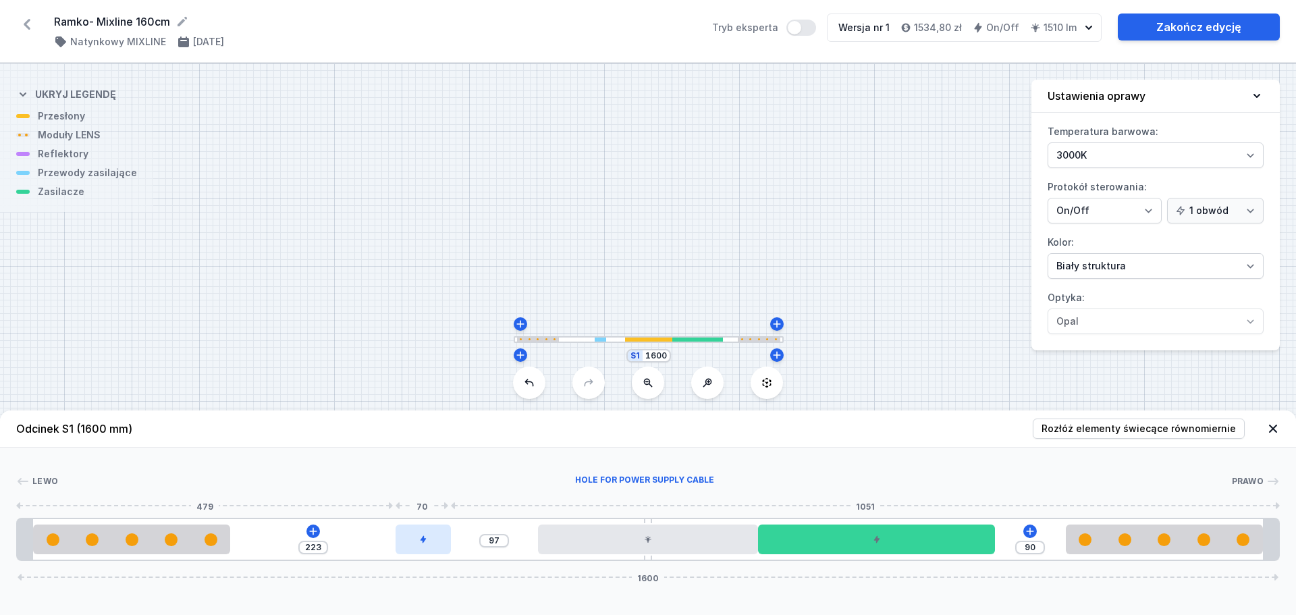
type input "225"
type input "95"
type input "226"
type input "94"
type input "228"
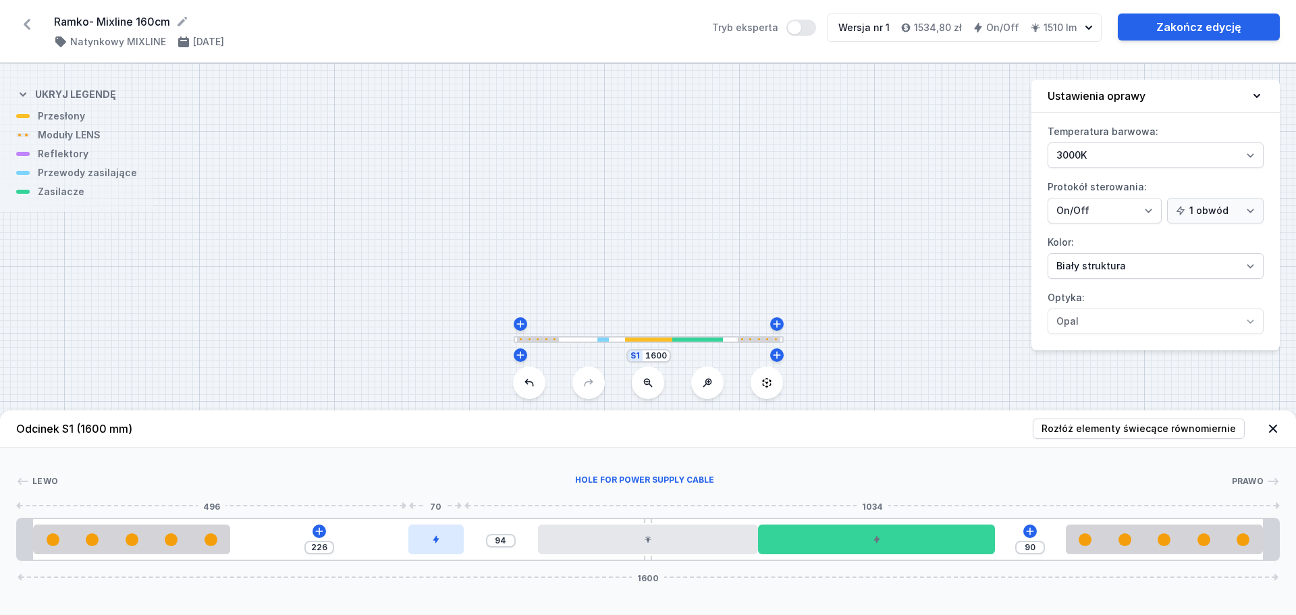
type input "92"
type input "229"
type input "91"
type input "231"
type input "89"
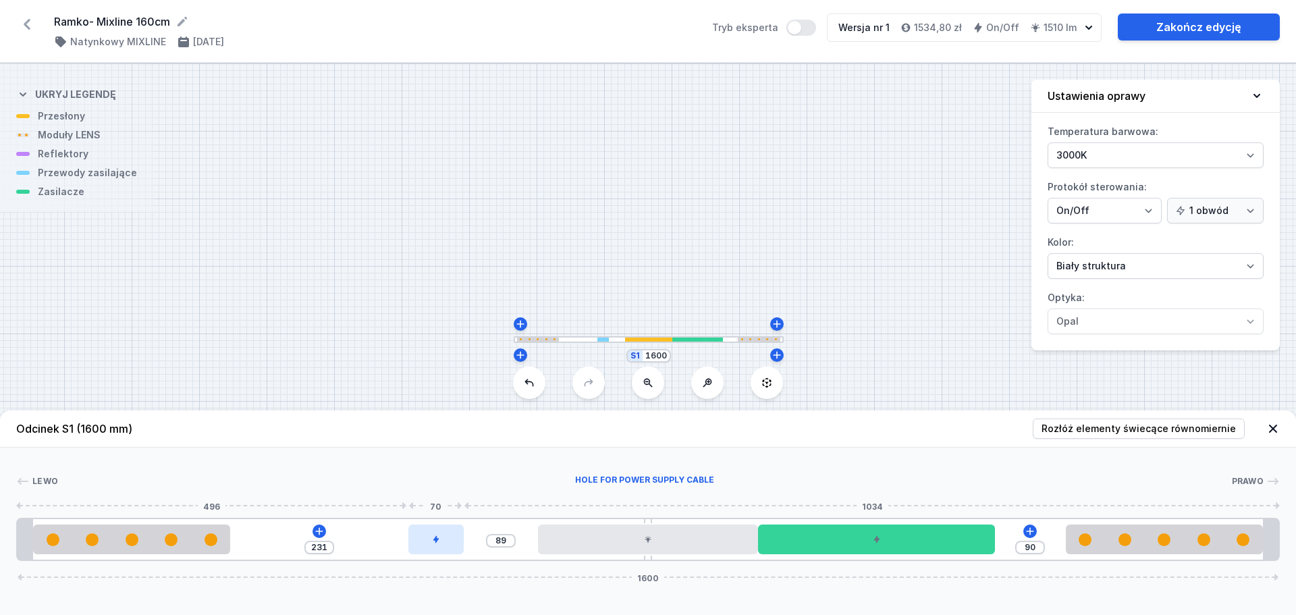
type input "233"
type input "87"
type input "236"
type input "84"
type input "239"
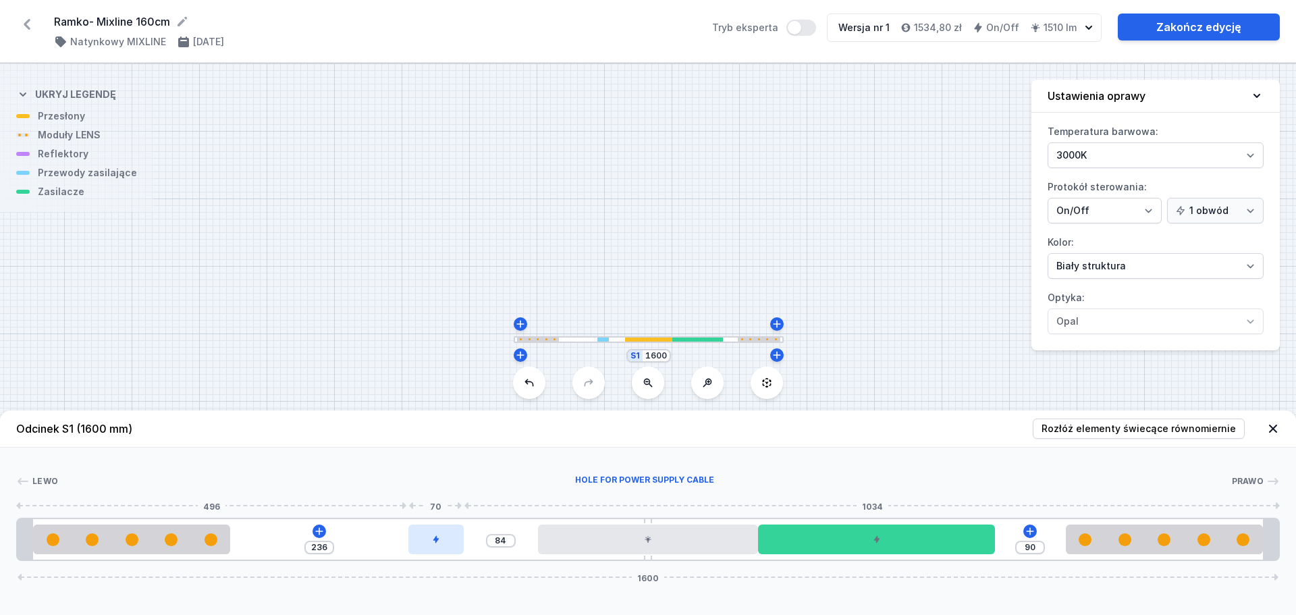
type input "81"
type input "240"
type input "80"
type input "241"
type input "79"
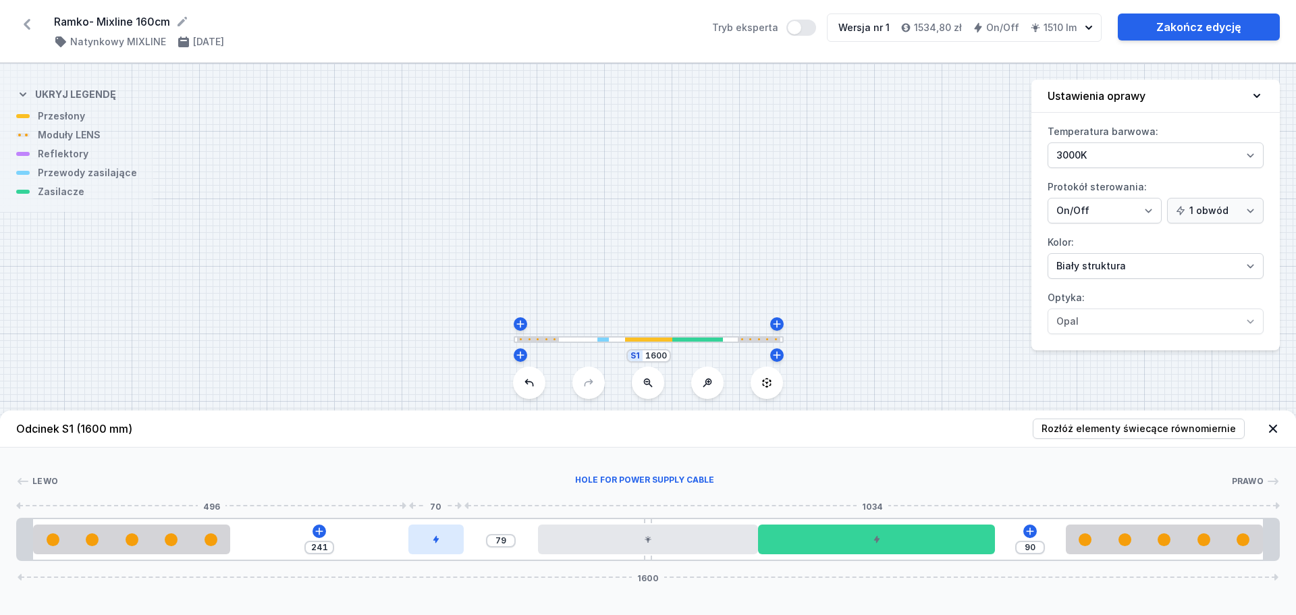
type input "242"
type input "78"
type input "243"
type input "77"
type input "244"
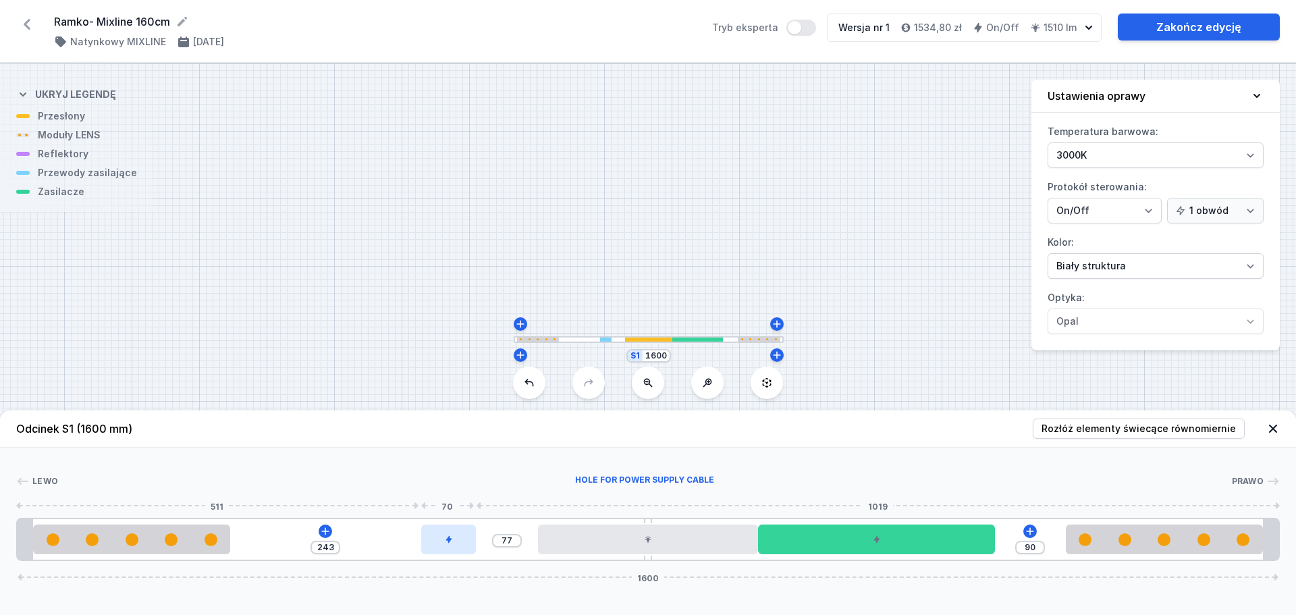
type input "76"
type input "245"
type input "75"
type input "246"
type input "74"
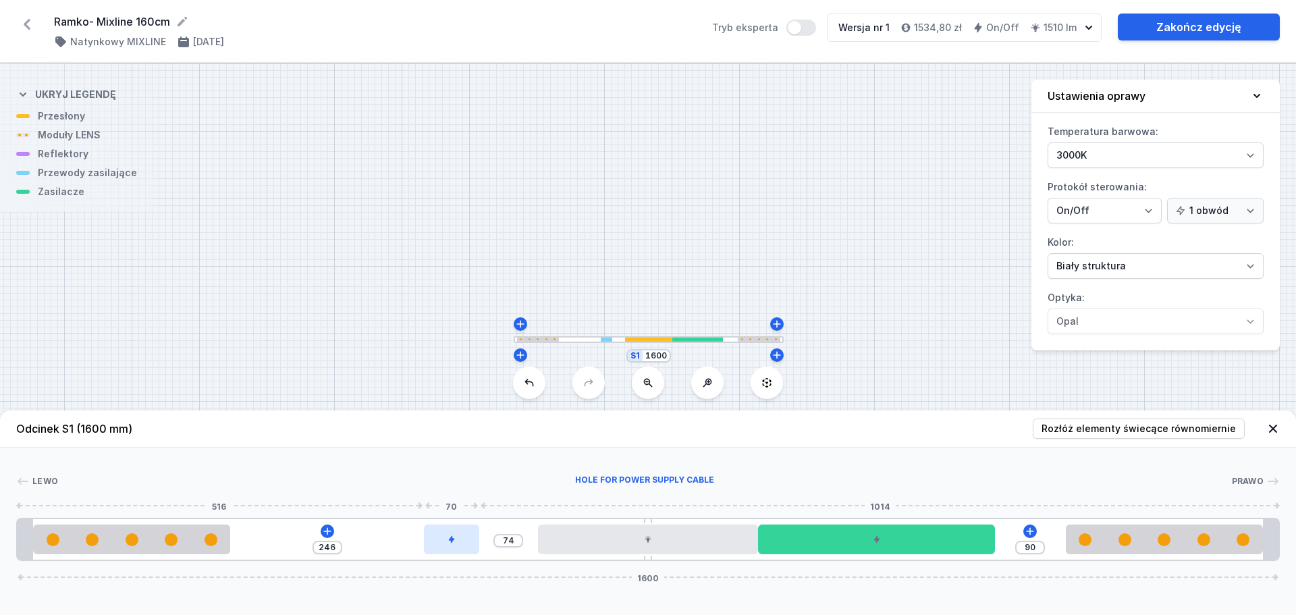
type input "247"
type input "73"
type input "248"
type input "72"
type input "249"
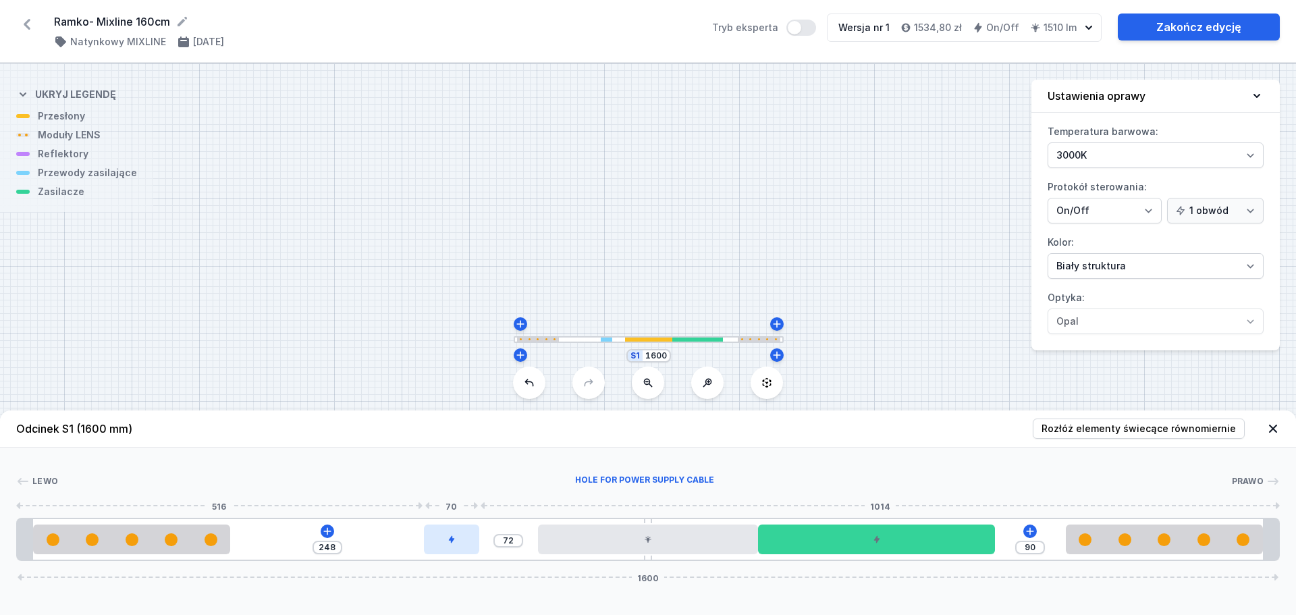
type input "71"
type input "250"
type input "70"
type input "251"
type input "69"
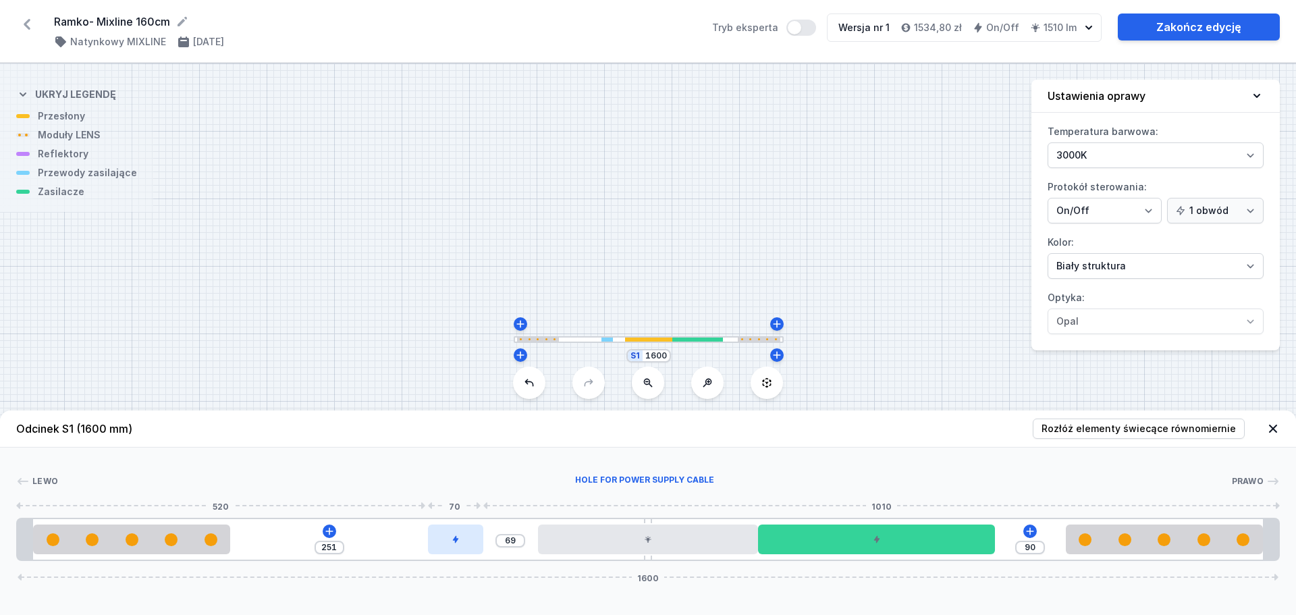
type input "252"
type input "68"
type input "253"
type input "67"
type input "255"
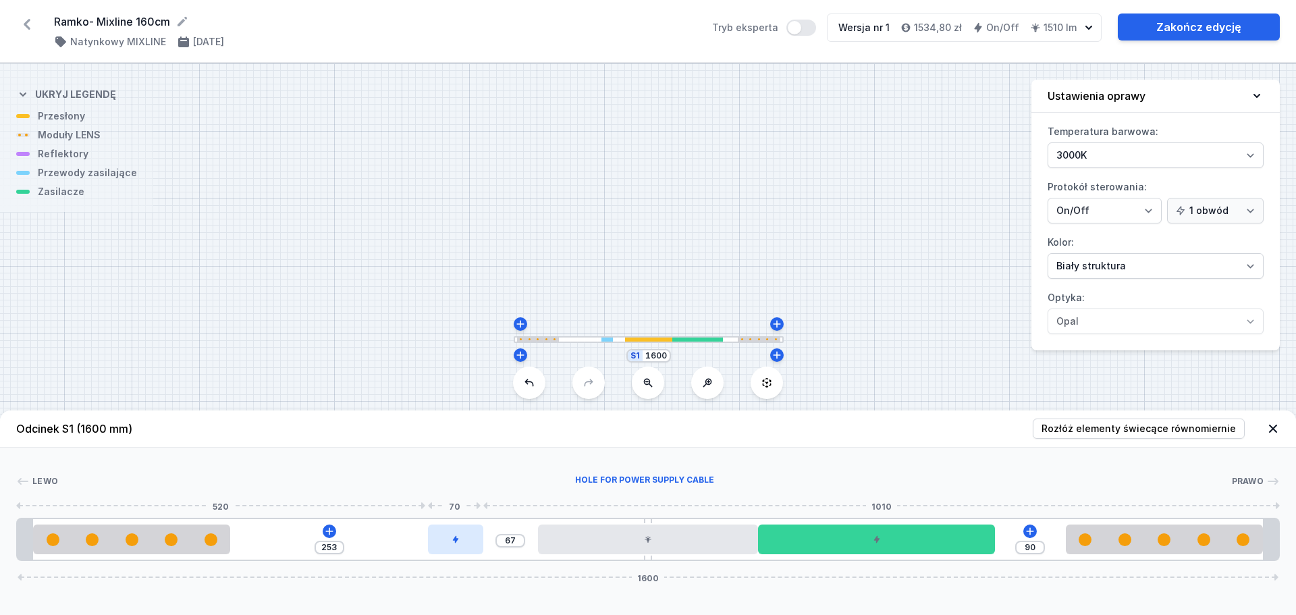
type input "65"
type input "256"
type input "64"
type input "258"
type input "62"
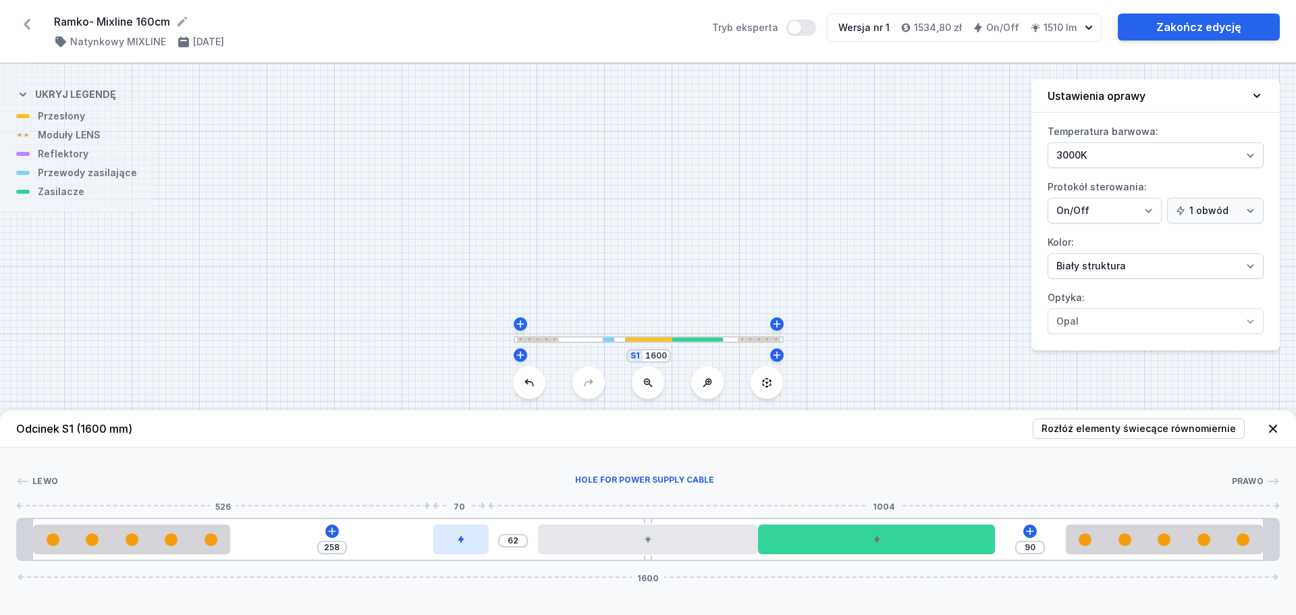
type input "259"
type input "61"
type input "260"
type input "60"
type input "261"
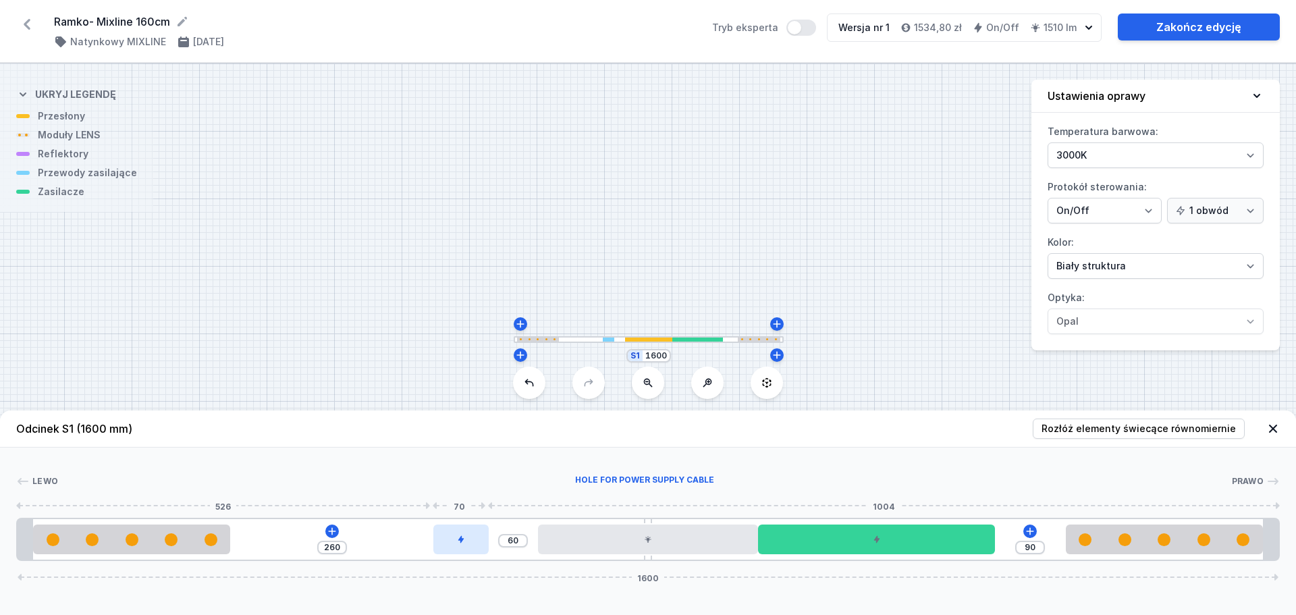
type input "59"
type input "262"
type input "58"
type input "263"
type input "57"
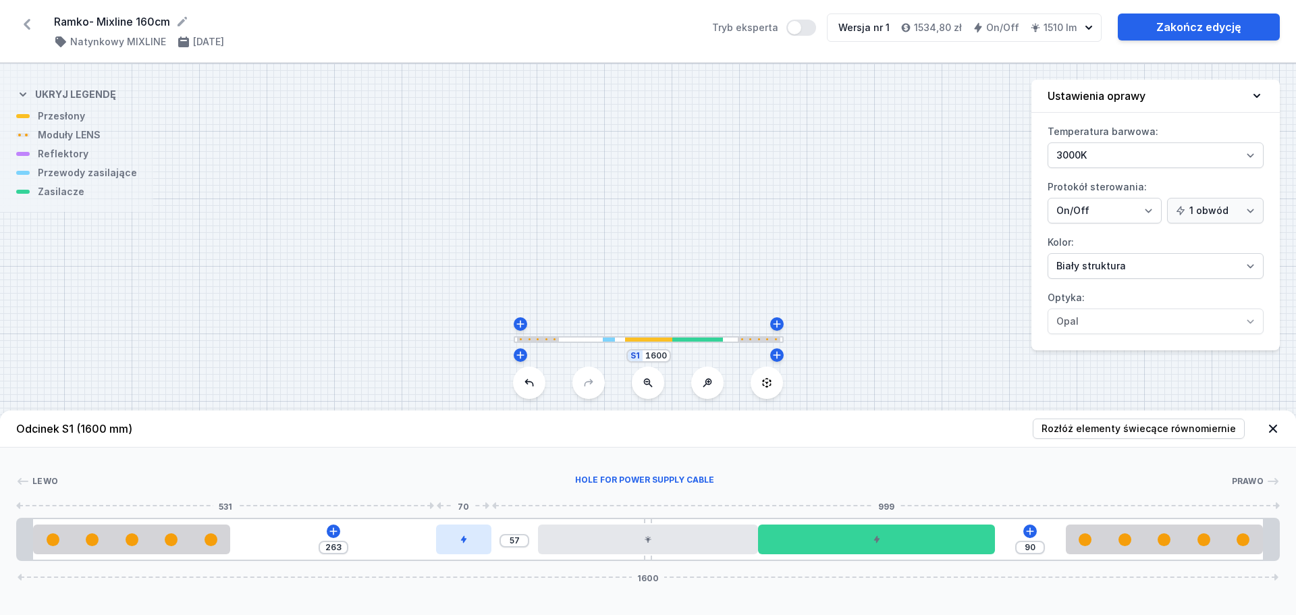
type input "264"
type input "56"
type input "266"
type input "54"
type input "268"
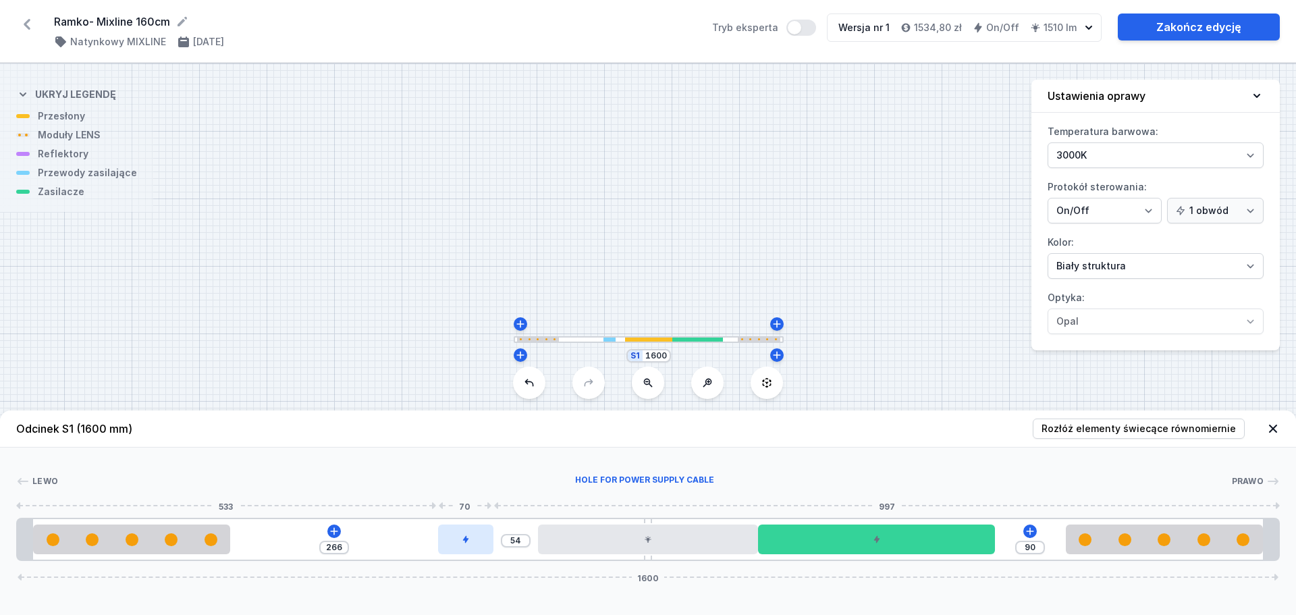
type input "52"
type input "269"
type input "51"
type input "270"
type input "50"
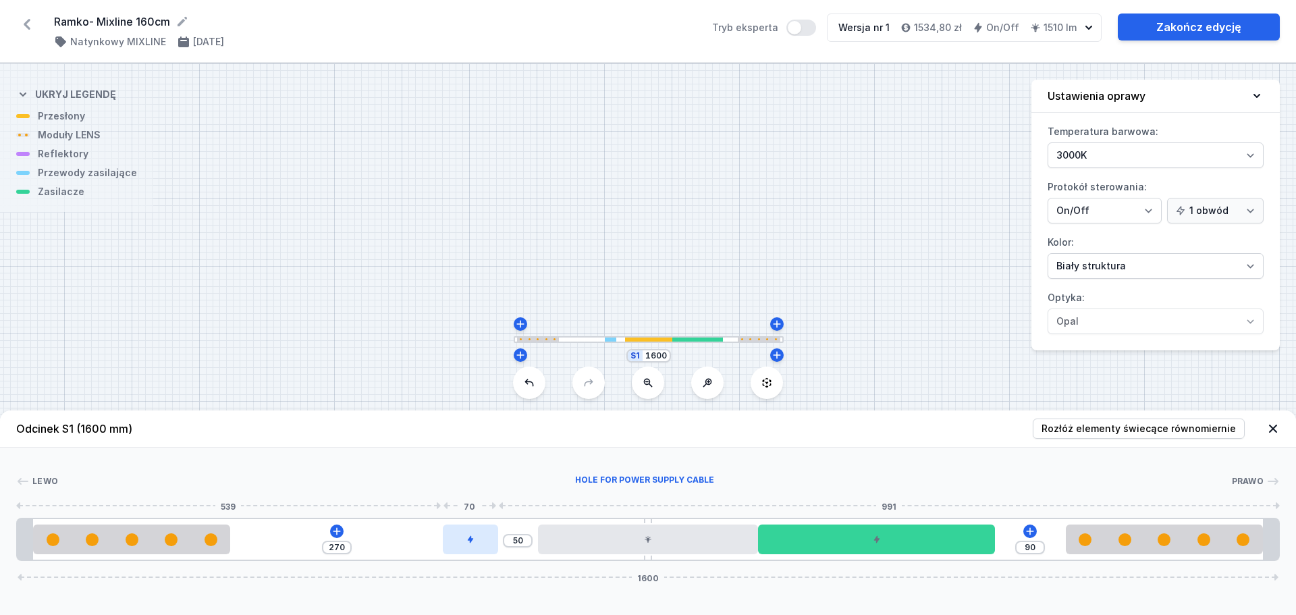
type input "271"
type input "49"
type input "272"
type input "48"
type input "273"
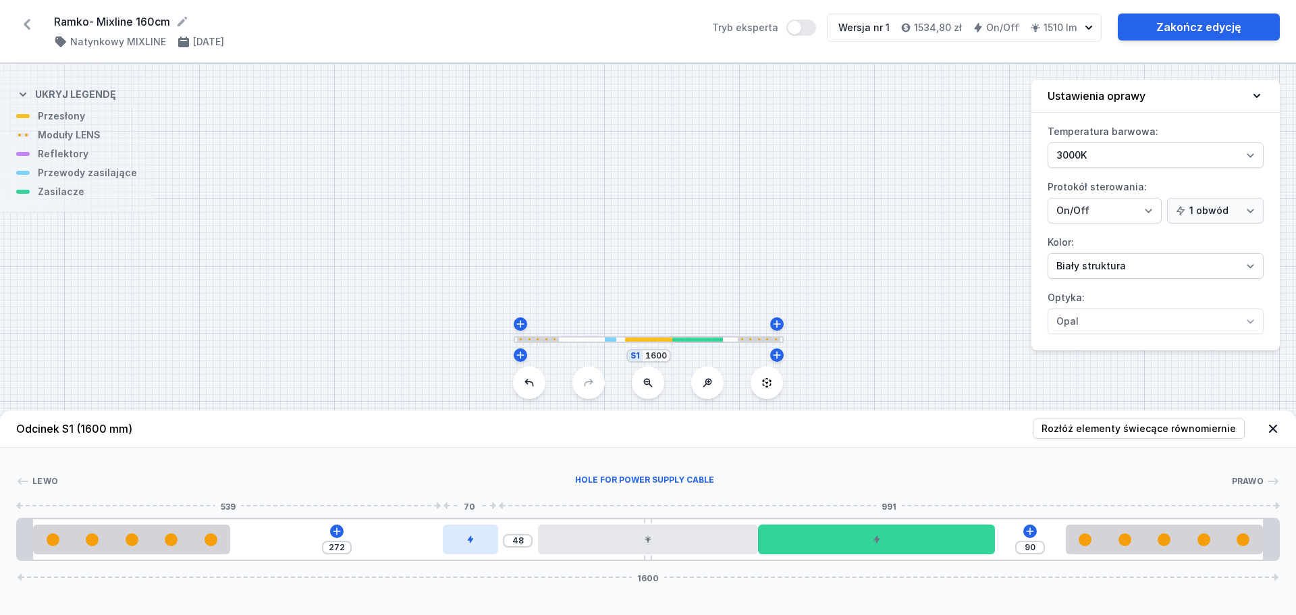
type input "47"
type input "275"
type input "45"
type input "276"
type input "44"
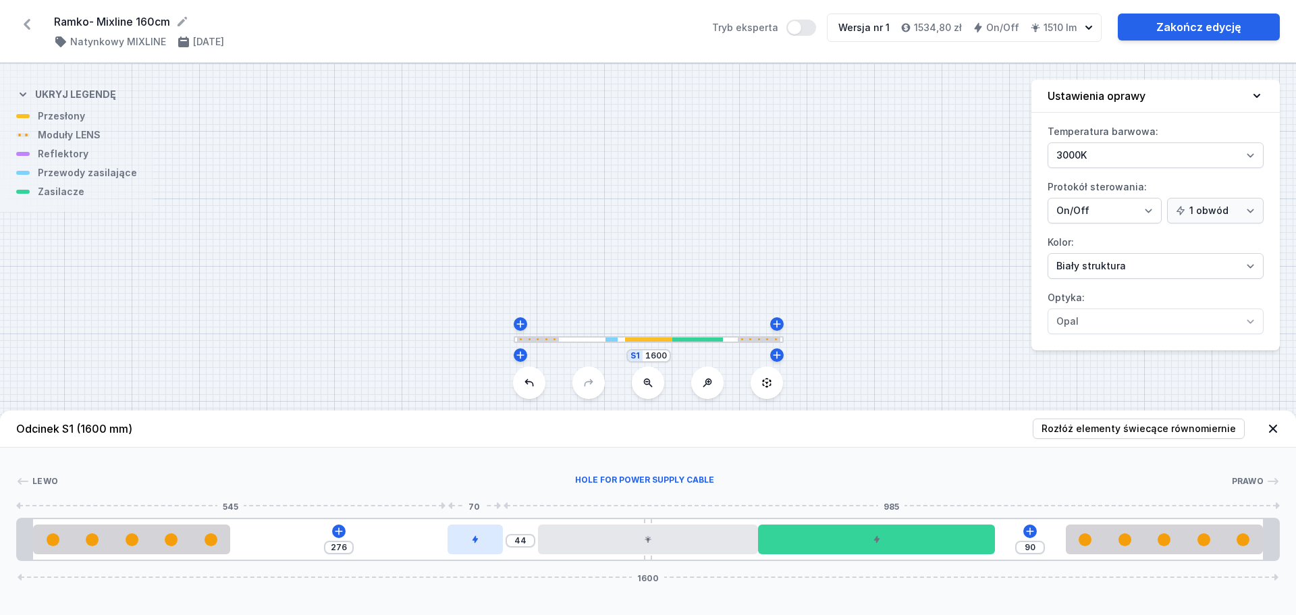
type input "277"
type input "43"
type input "278"
type input "42"
type input "279"
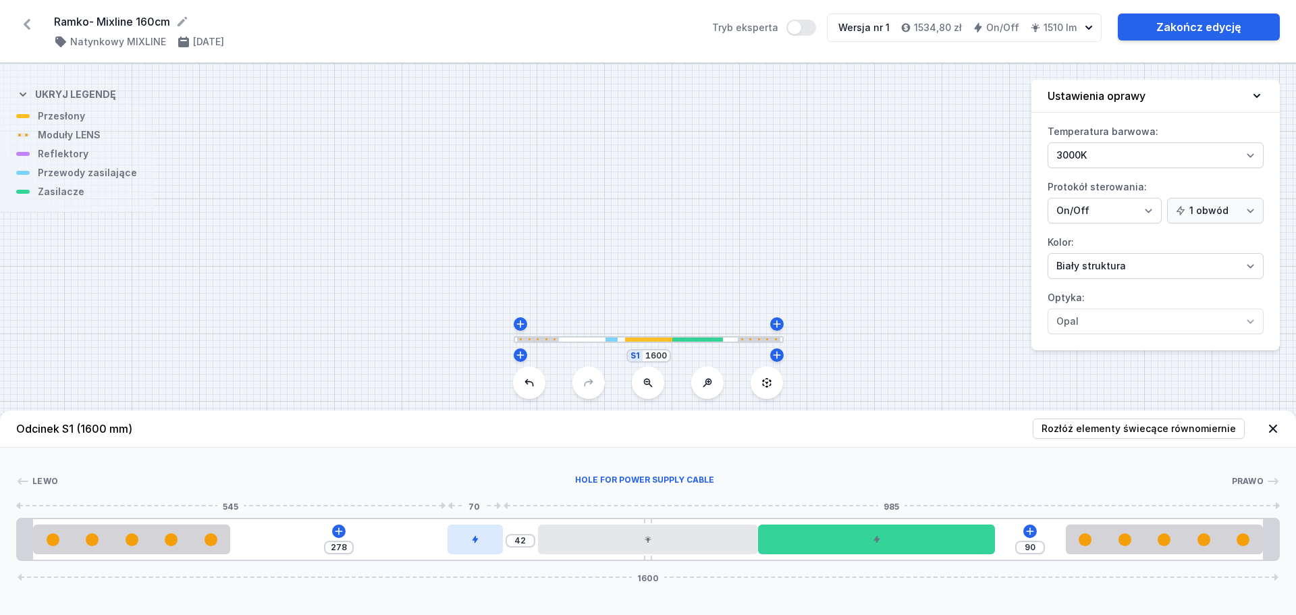
type input "41"
type input "280"
type input "40"
type input "281"
type input "39"
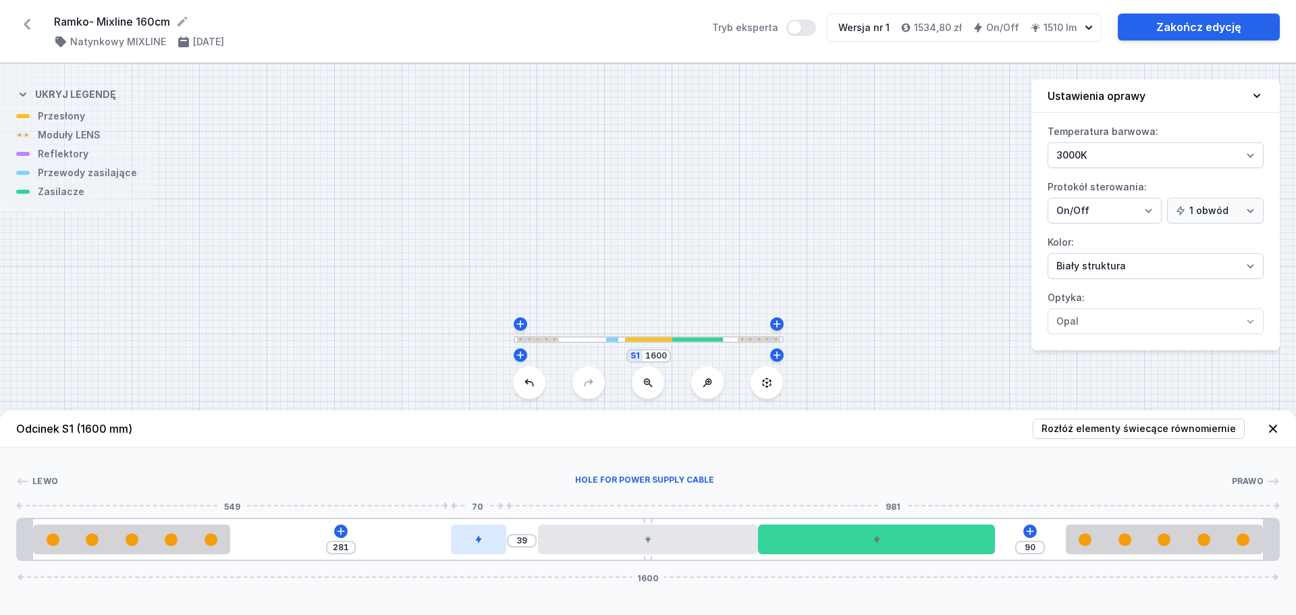
type input "282"
type input "38"
type input "283"
type input "37"
type input "284"
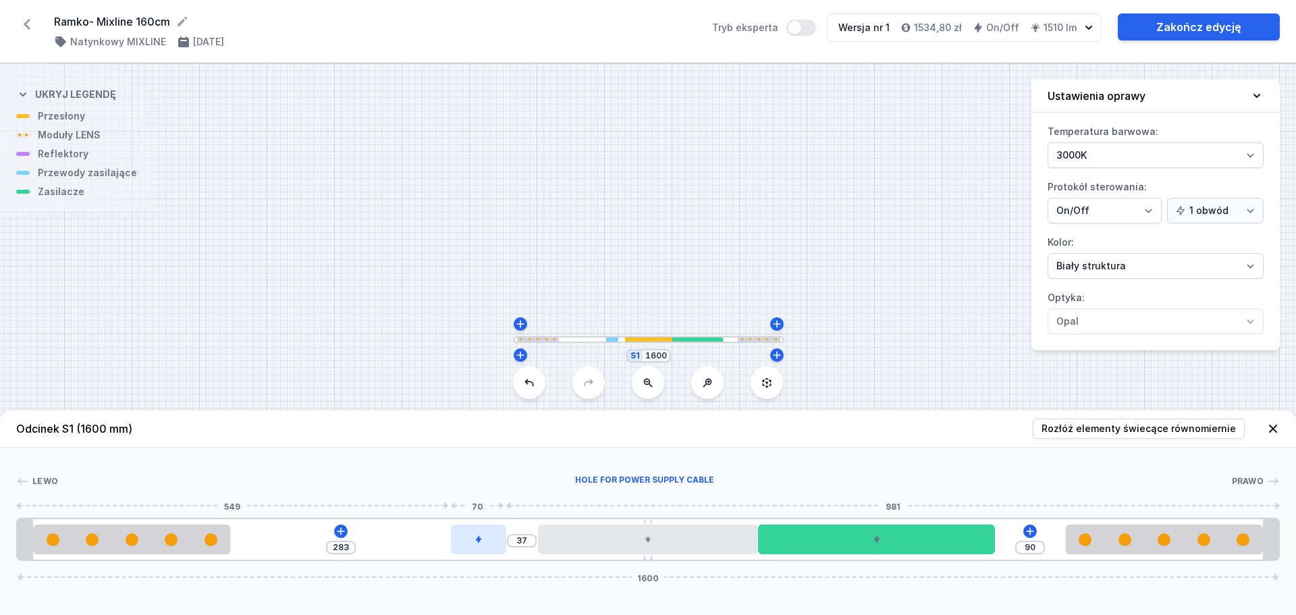
type input "36"
type input "286"
type input "34"
type input "287"
type input "33"
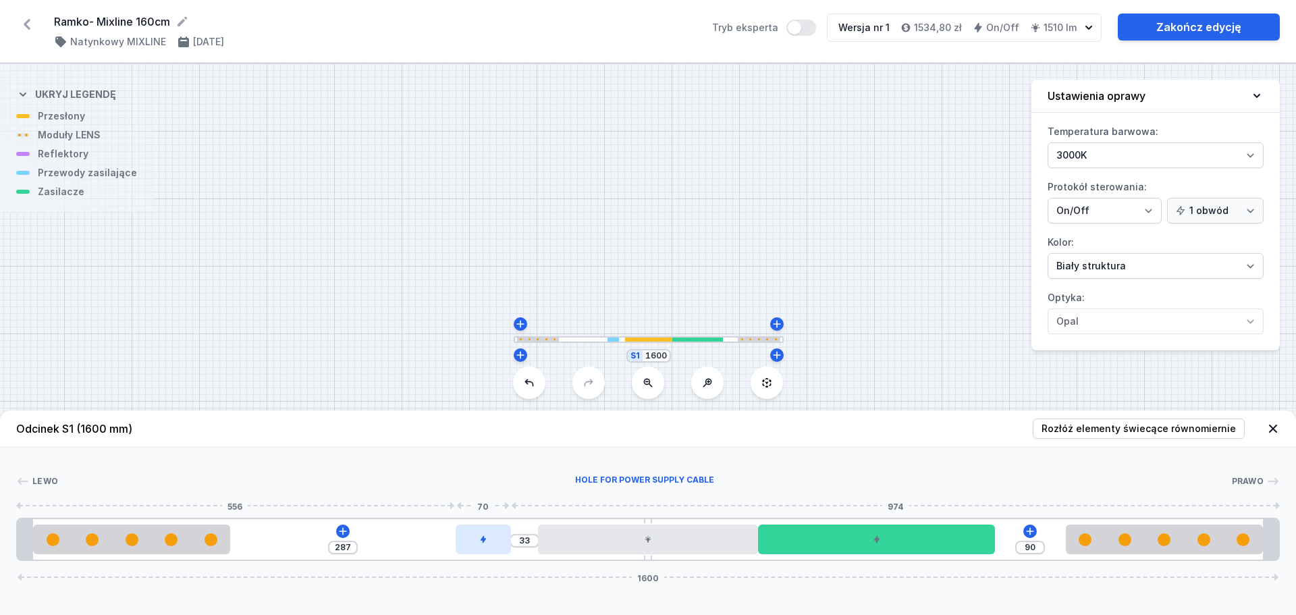
type input "288"
type input "32"
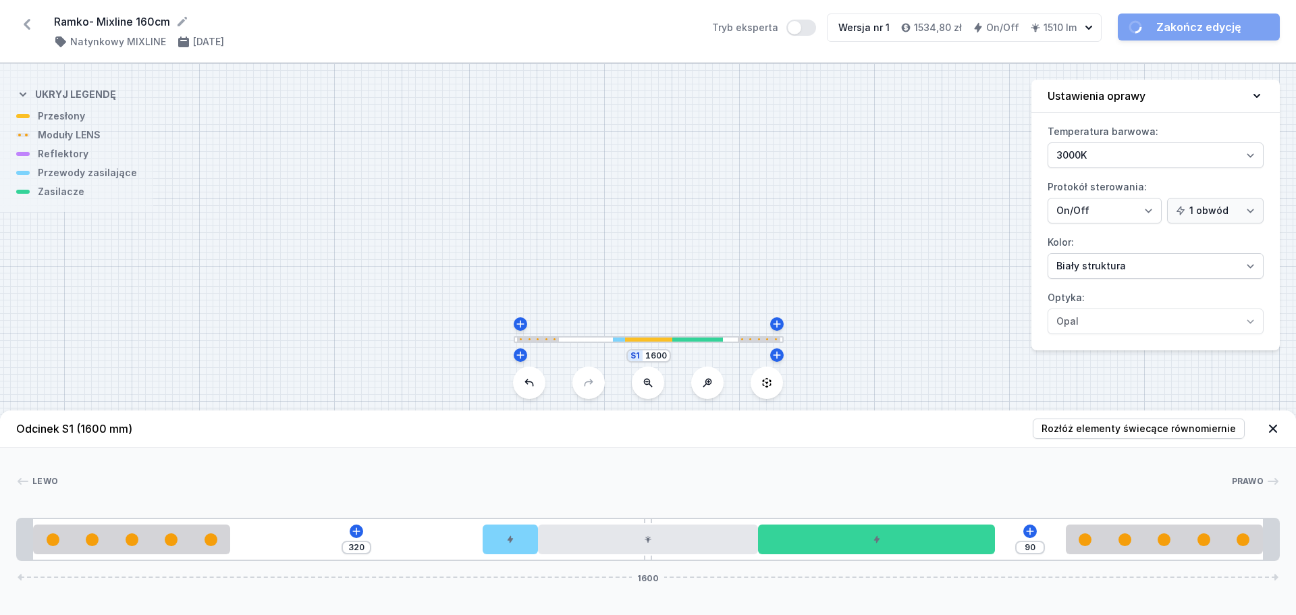
drag, startPoint x: 1012, startPoint y: 539, endPoint x: 472, endPoint y: 545, distance: 539.2
click at [472, 545] on div "320 90 1600" at bounding box center [647, 539] width 1263 height 43
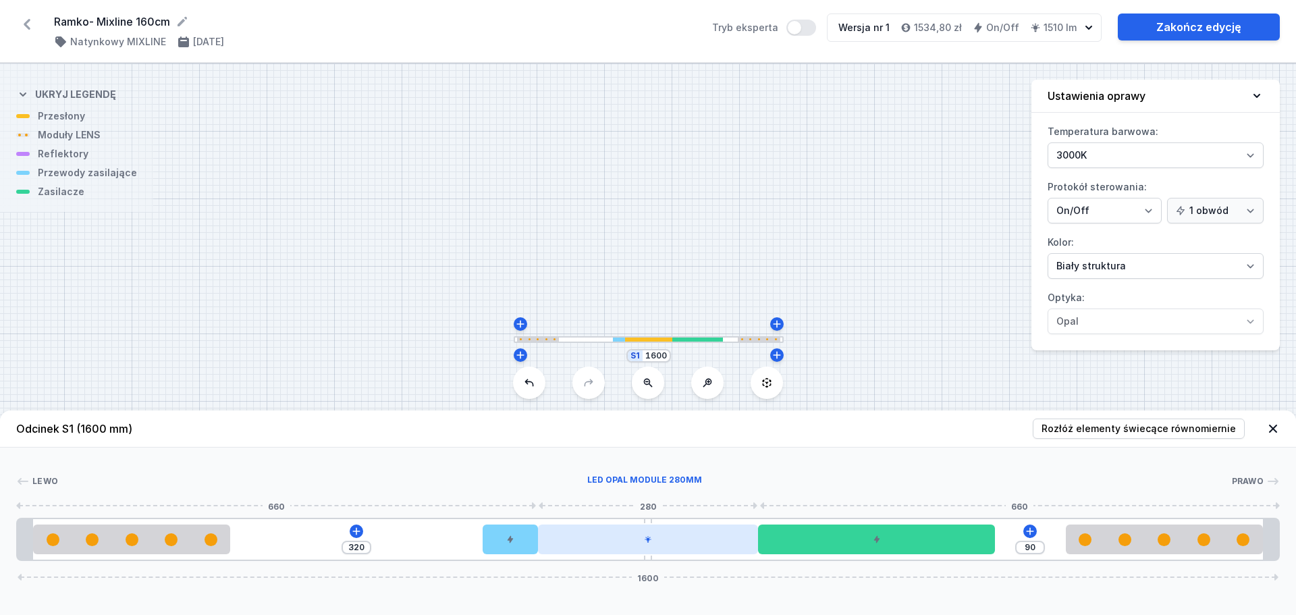
drag, startPoint x: 507, startPoint y: 544, endPoint x: 549, endPoint y: 543, distance: 41.8
click at [549, 543] on div "320 90 1600" at bounding box center [647, 539] width 1263 height 43
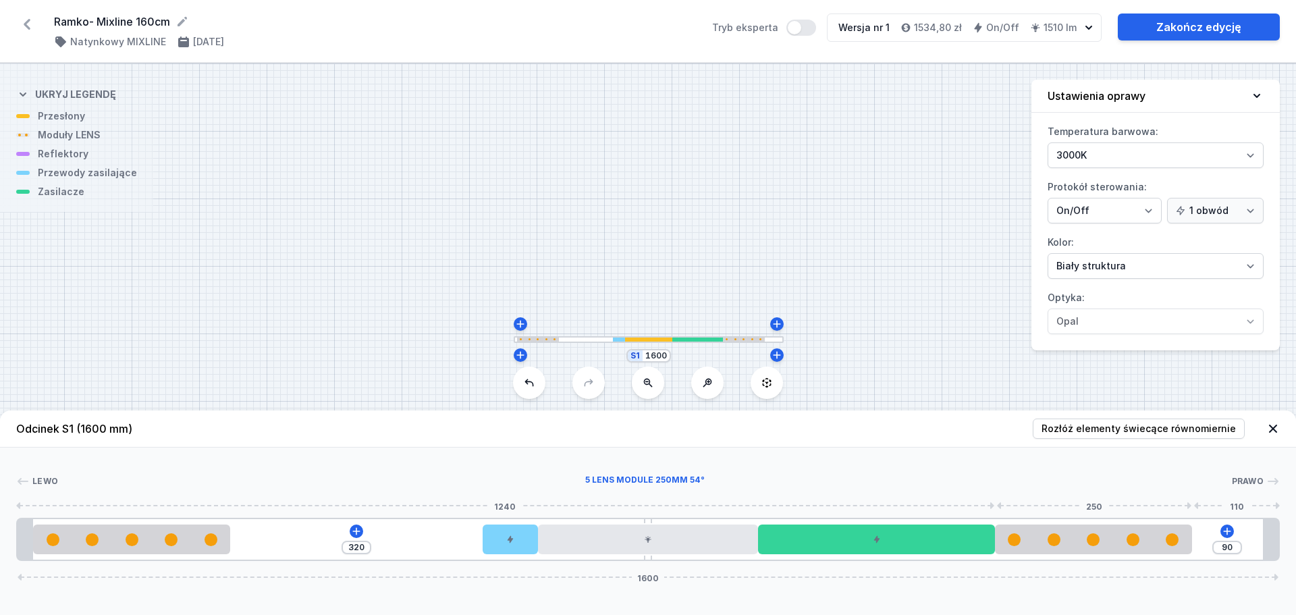
drag, startPoint x: 1161, startPoint y: 543, endPoint x: 1199, endPoint y: 550, distance: 38.4
click at [1132, 546] on div at bounding box center [1093, 539] width 197 height 30
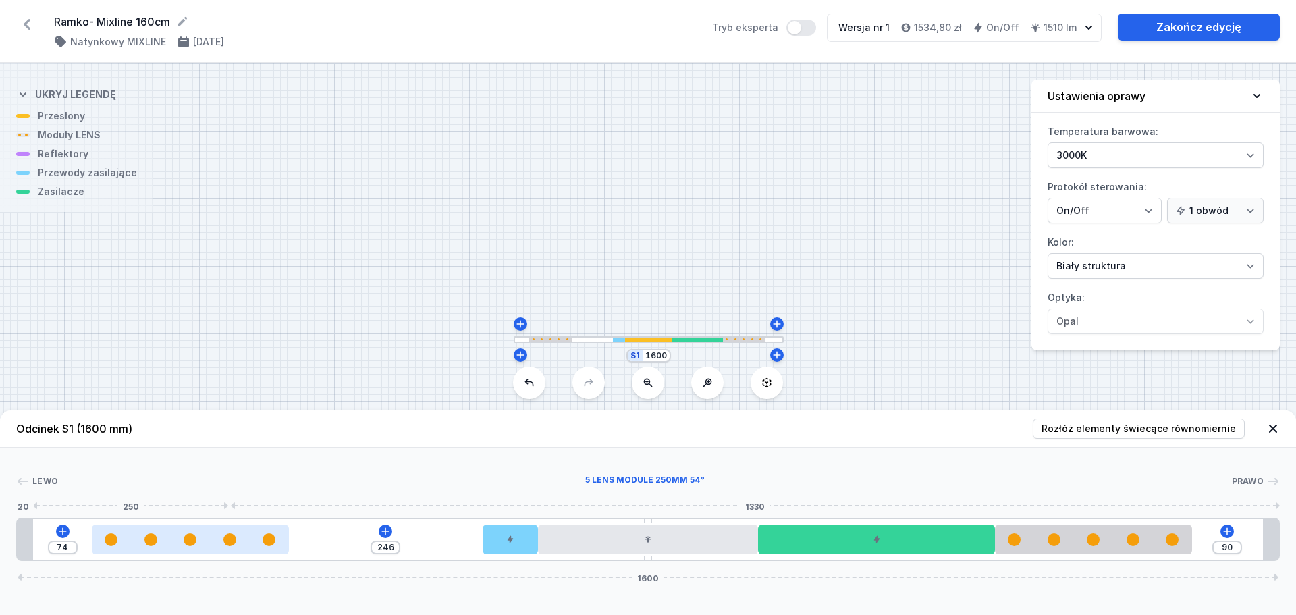
type input "241"
type input "79"
type input "232"
type input "88"
type input "222"
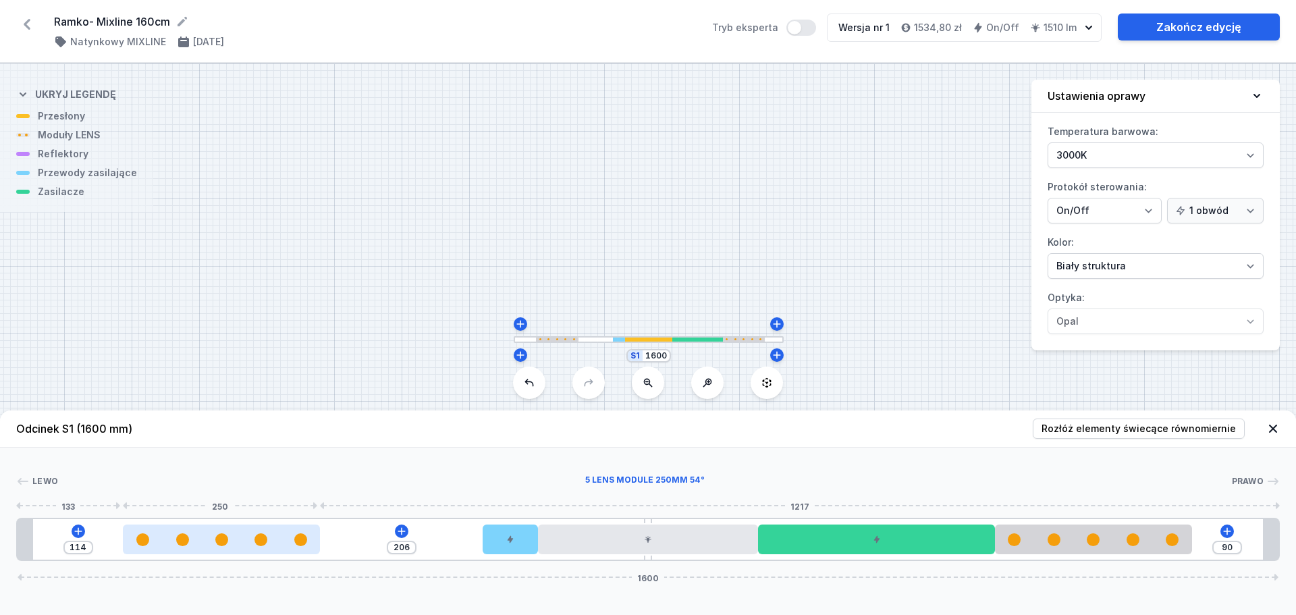
drag, startPoint x: 121, startPoint y: 539, endPoint x: 191, endPoint y: 542, distance: 69.6
click at [191, 542] on div at bounding box center [221, 539] width 197 height 13
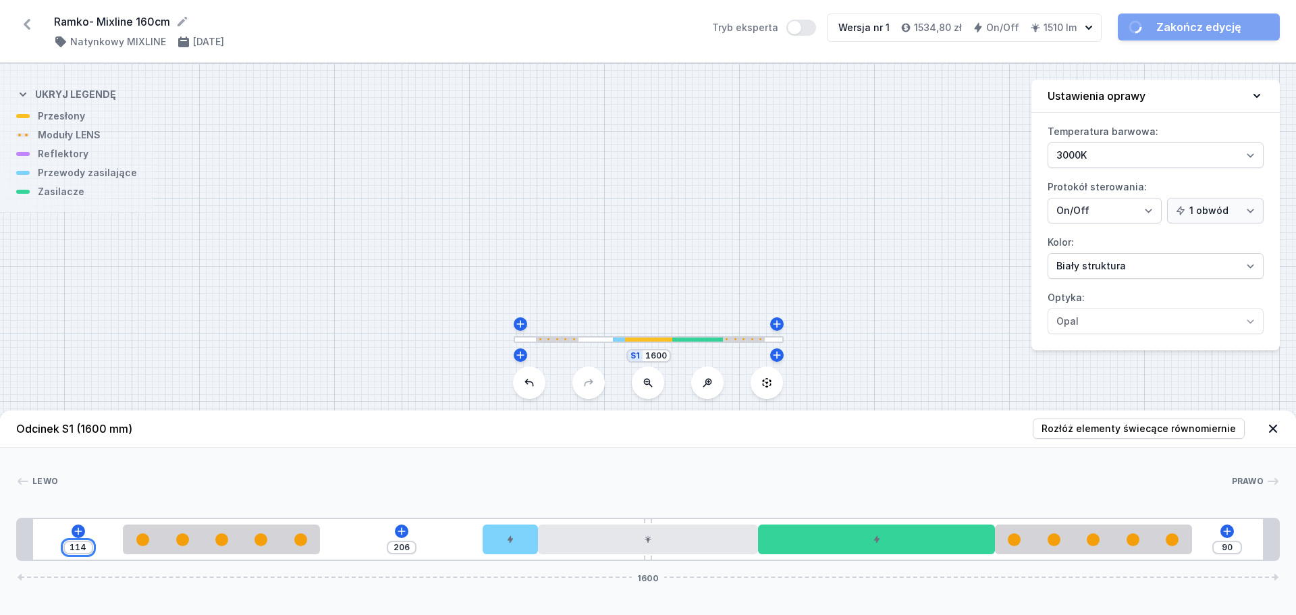
click at [76, 543] on input "114" at bounding box center [78, 547] width 22 height 11
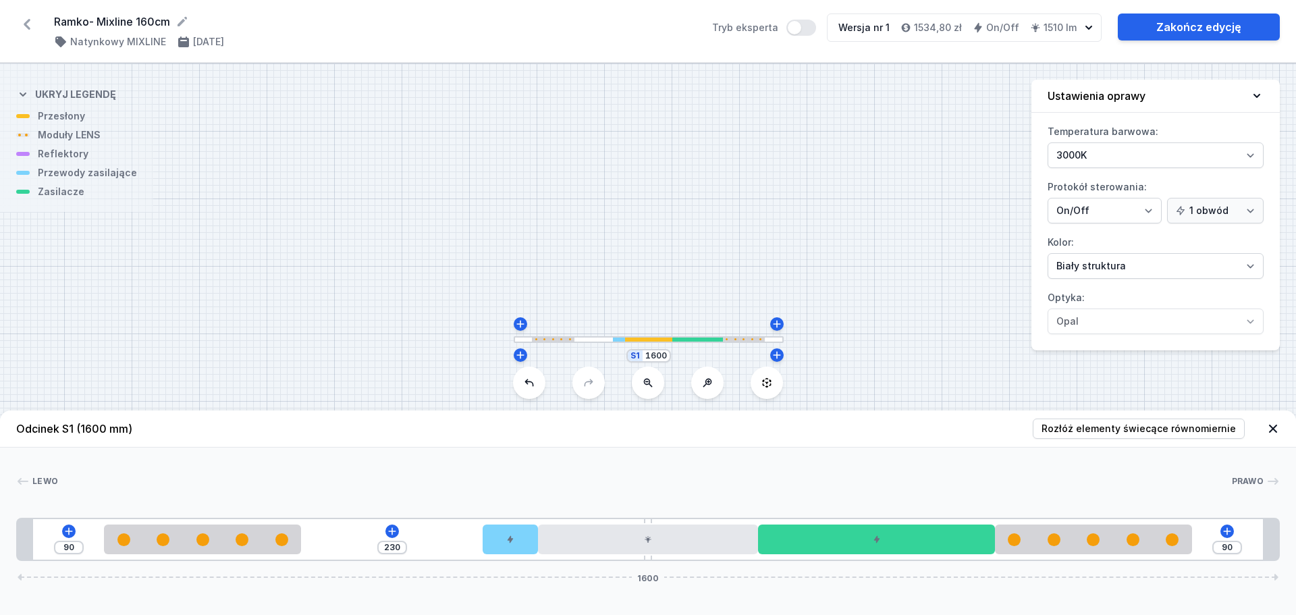
click at [203, 485] on div at bounding box center [644, 480] width 1173 height 13
click at [389, 544] on input "230" at bounding box center [392, 547] width 22 height 11
click at [464, 439] on header "Odcinek S1 (1600 mm) Rozłóż elementy świecące równomiernie" at bounding box center [648, 428] width 1296 height 37
click at [1194, 31] on link "Zakończ edycję" at bounding box center [1199, 26] width 162 height 27
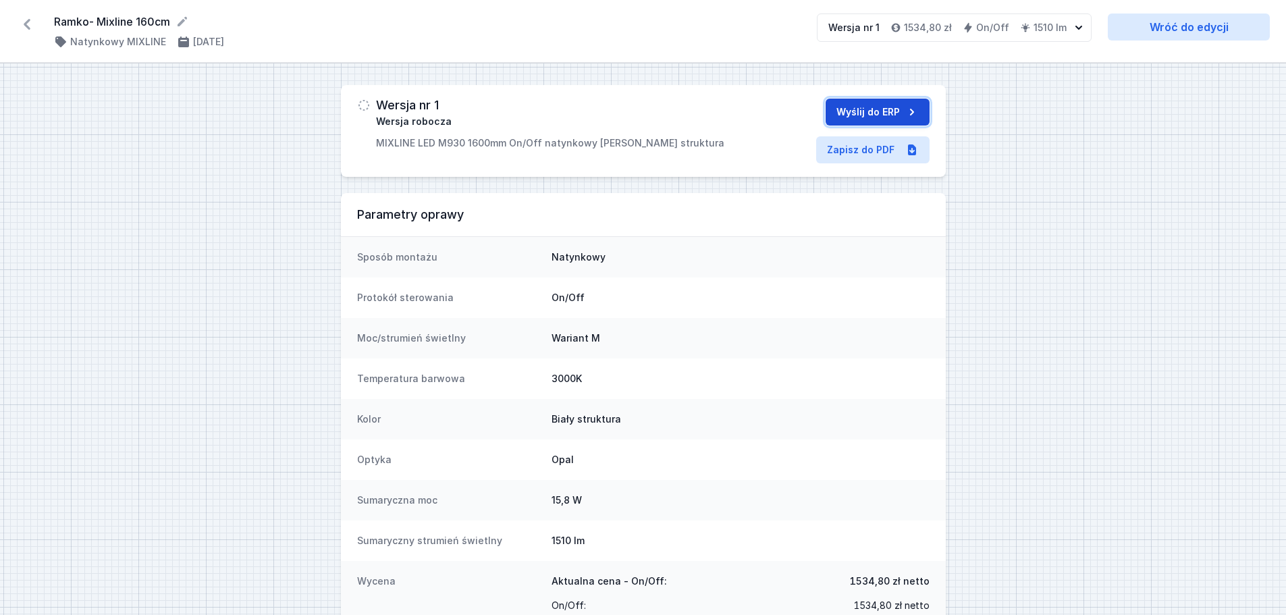
click at [874, 110] on button "Wyślij do ERP" at bounding box center [877, 112] width 104 height 27
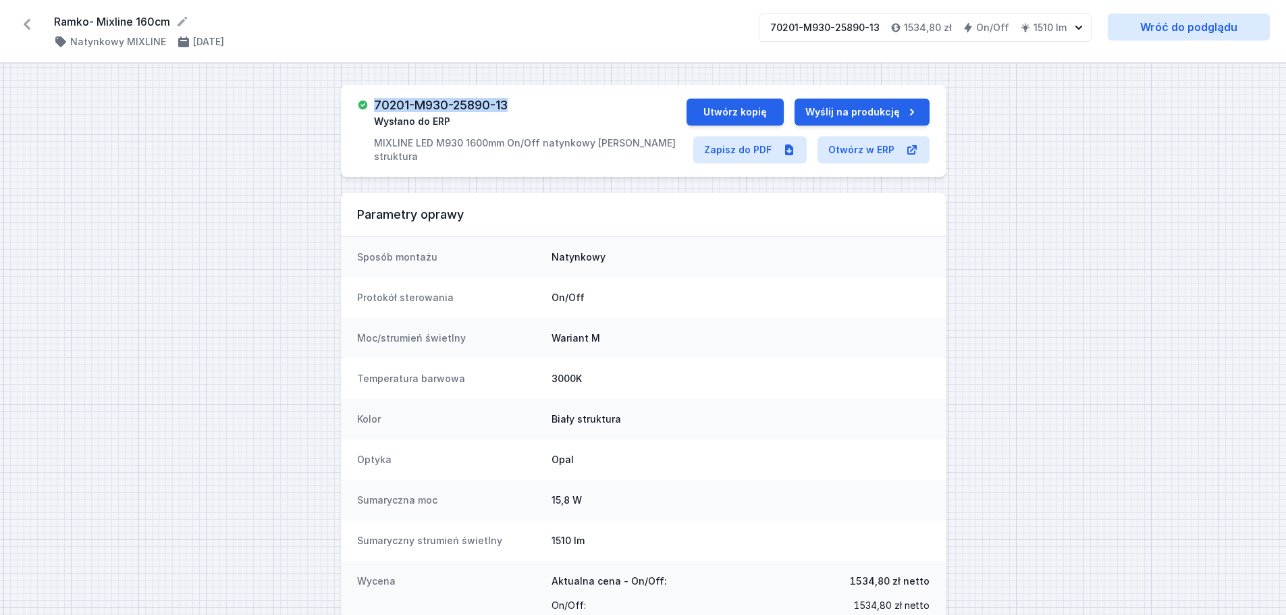
drag, startPoint x: 375, startPoint y: 106, endPoint x: 509, endPoint y: 103, distance: 133.7
click at [507, 103] on h3 "70201-M930-25890-13" at bounding box center [441, 105] width 134 height 13
copy h3 "70201-M930-25890-13"
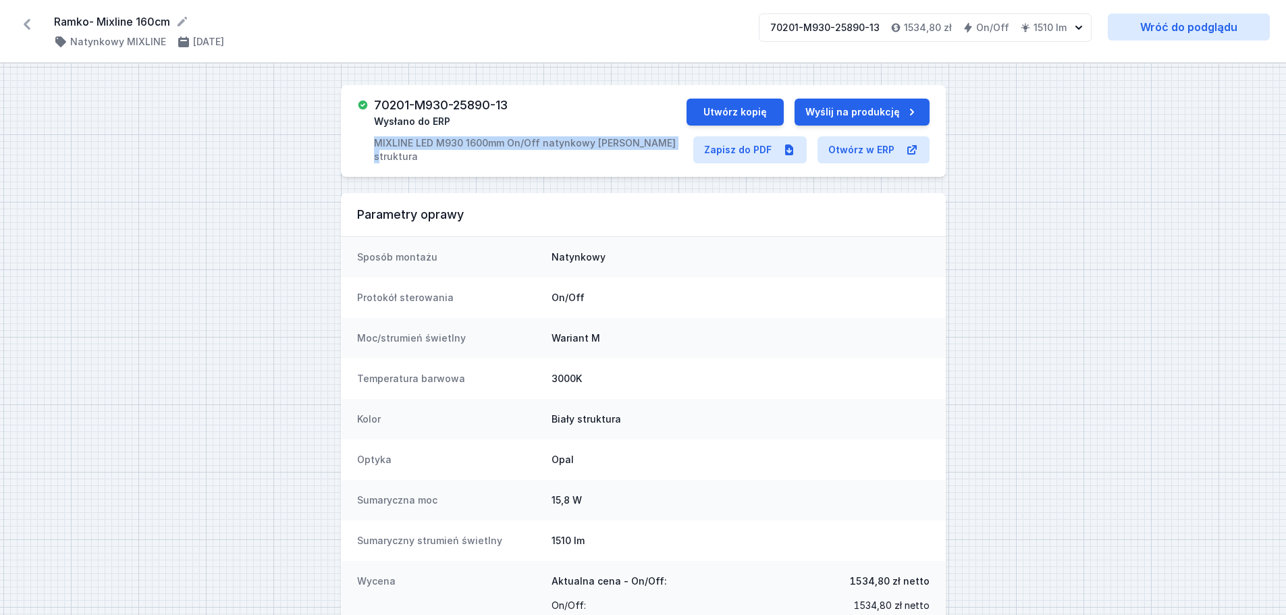
drag, startPoint x: 412, startPoint y: 143, endPoint x: 656, endPoint y: 154, distance: 244.5
click at [656, 154] on div "70201-M930-25890-13 Wysłano do ERP MIXLINE LED M930 1600mm On/Off natynkowy [PE…" at bounding box center [643, 131] width 605 height 92
copy p "MIXLINE LED M930 1600mm On/Off natynkowy [PERSON_NAME] struktura"
click at [748, 153] on link "Zapisz do PDF" at bounding box center [749, 149] width 113 height 27
drag, startPoint x: 29, startPoint y: 26, endPoint x: 38, endPoint y: 1, distance: 25.8
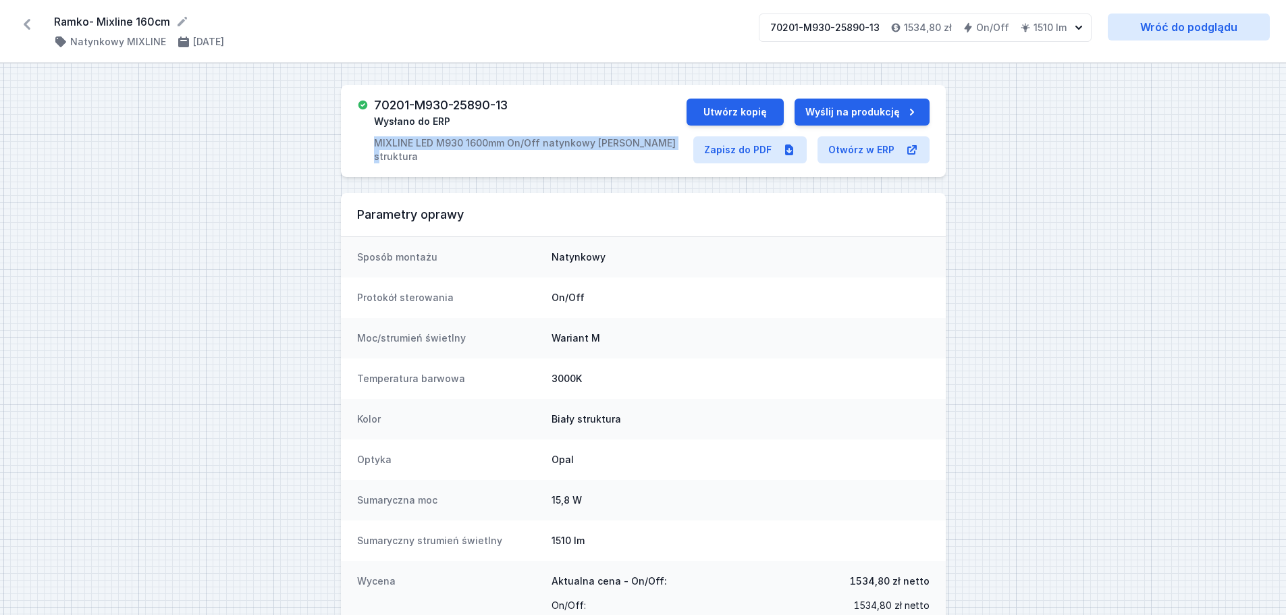
click at [29, 26] on icon at bounding box center [27, 24] width 22 height 22
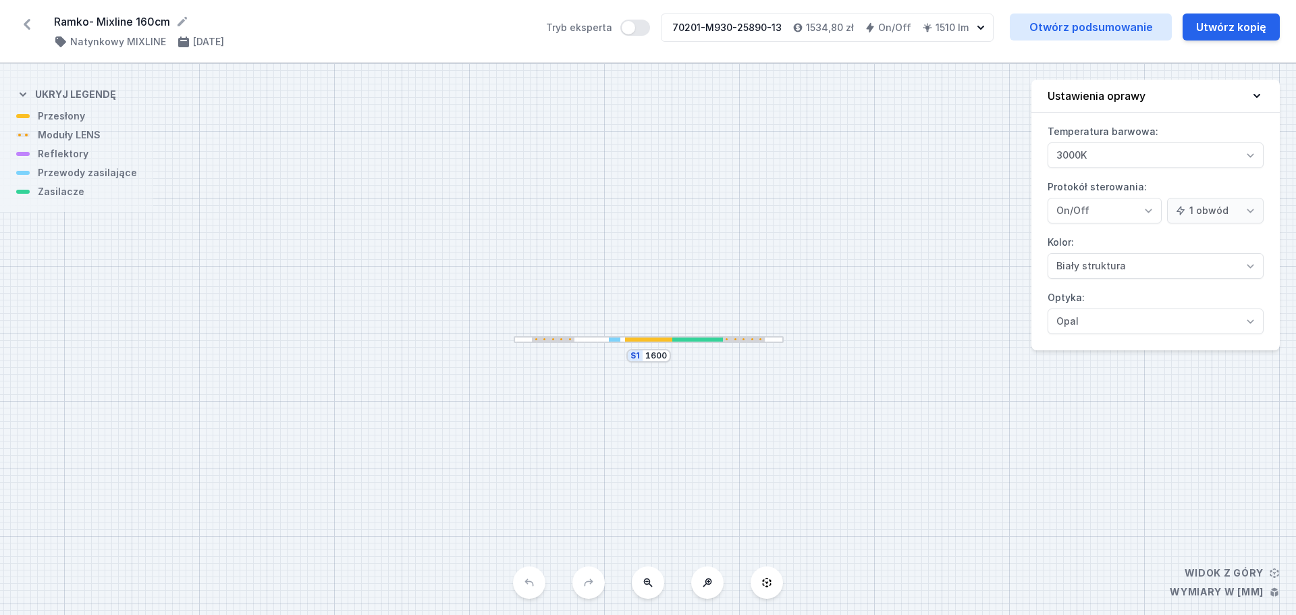
click at [654, 339] on div at bounding box center [648, 339] width 47 height 5
